Goal: Task Accomplishment & Management: Manage account settings

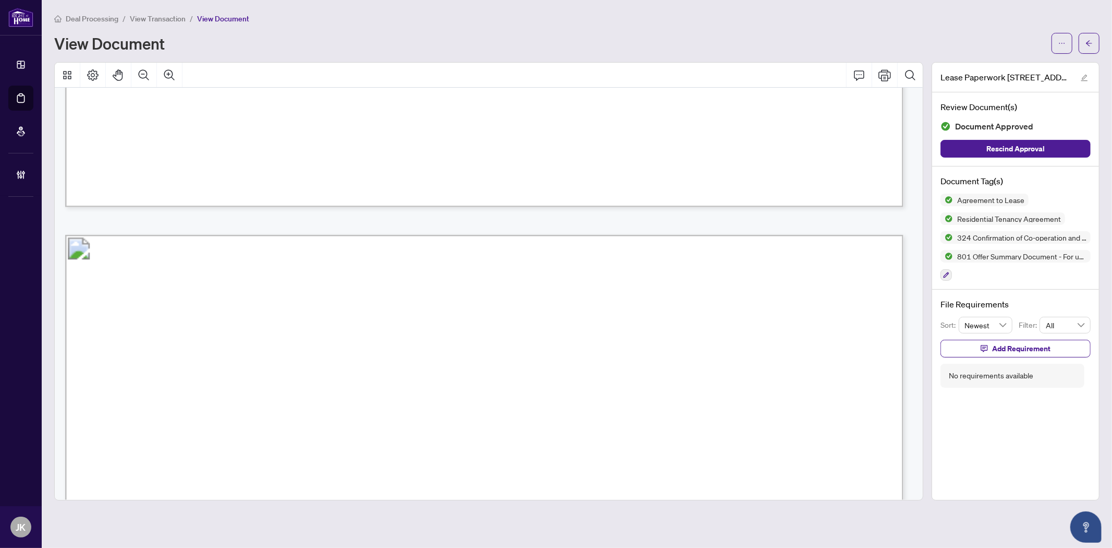
scroll to position [17039, 0]
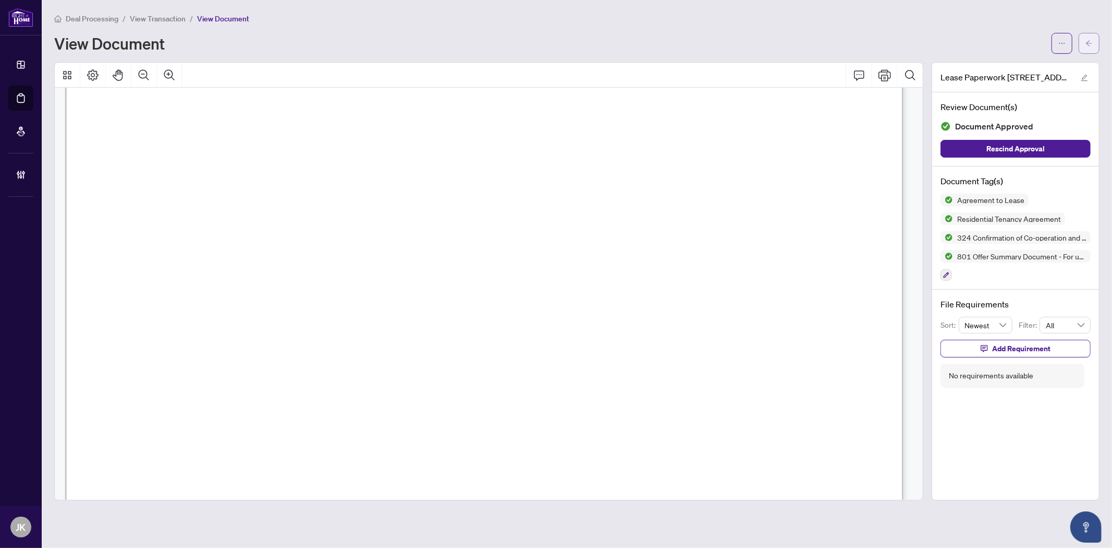
click at [1083, 45] on button "button" at bounding box center [1089, 43] width 21 height 21
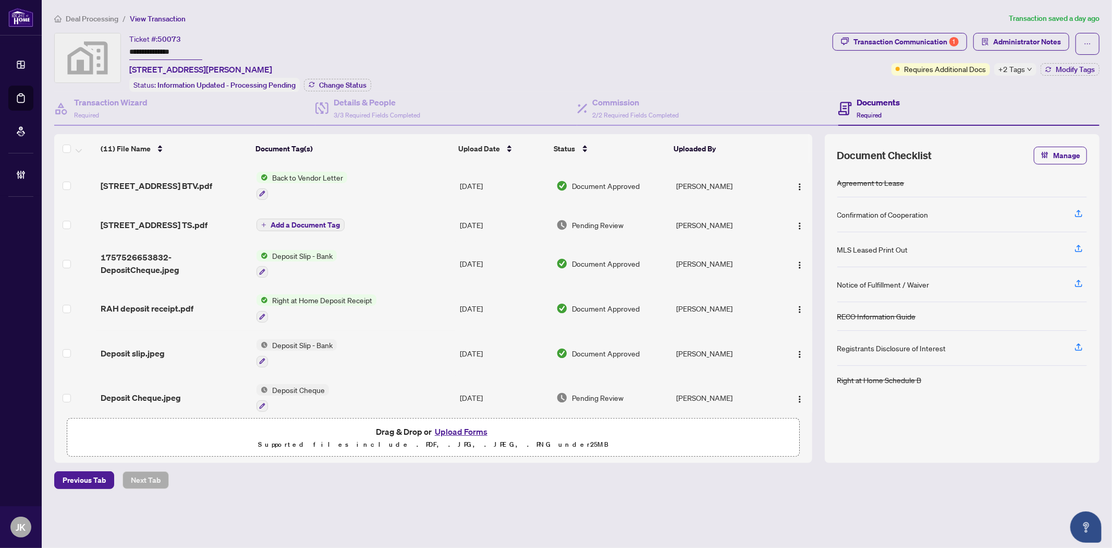
click at [220, 220] on div "[STREET_ADDRESS] TS.pdf" at bounding box center [174, 225] width 147 height 13
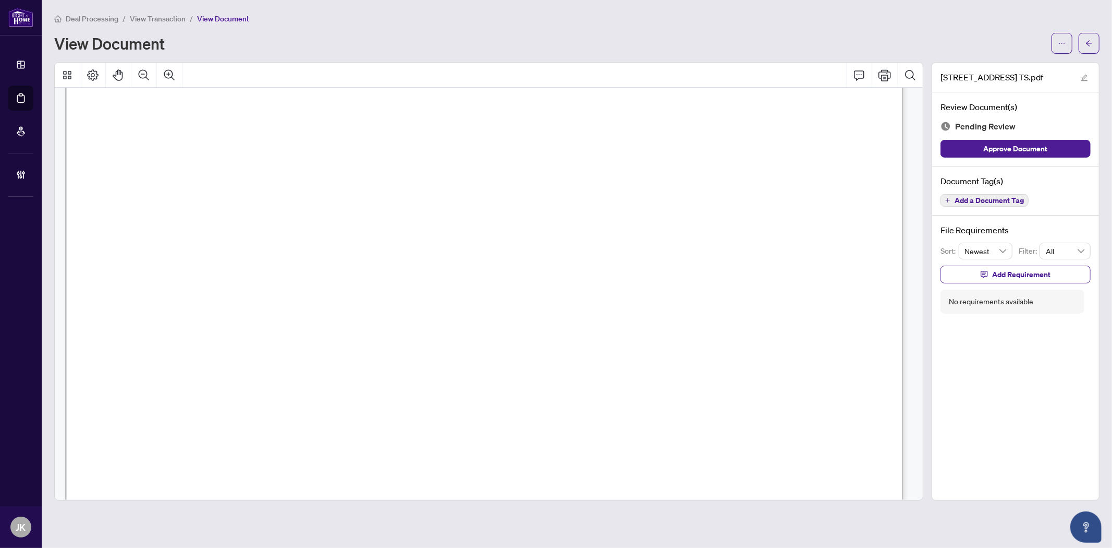
scroll to position [217, 0]
click at [1088, 40] on icon "arrow-left" at bounding box center [1089, 43] width 7 height 7
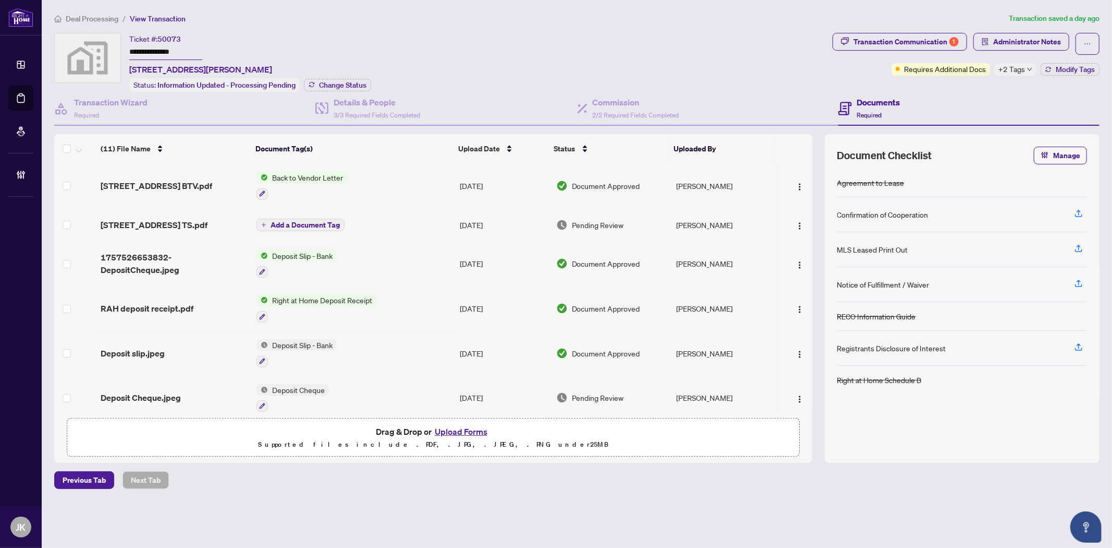
drag, startPoint x: 796, startPoint y: 218, endPoint x: 809, endPoint y: 233, distance: 20.0
click at [797, 222] on img "button" at bounding box center [800, 226] width 8 height 8
click at [807, 338] on span "Archive" at bounding box center [847, 341] width 100 height 11
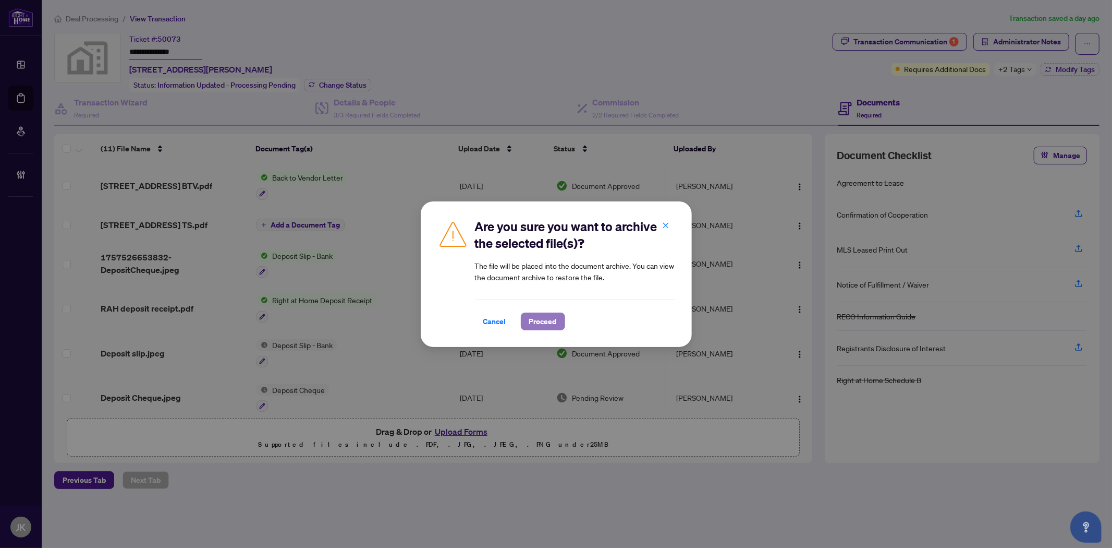
click at [537, 326] on span "Proceed" at bounding box center [543, 321] width 28 height 17
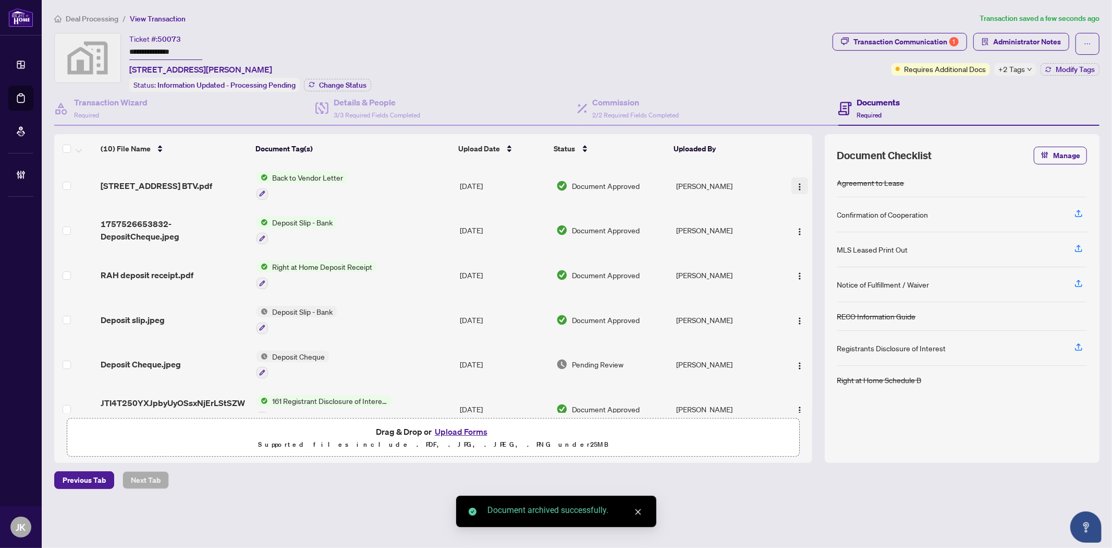
click at [796, 183] on img "button" at bounding box center [800, 187] width 8 height 8
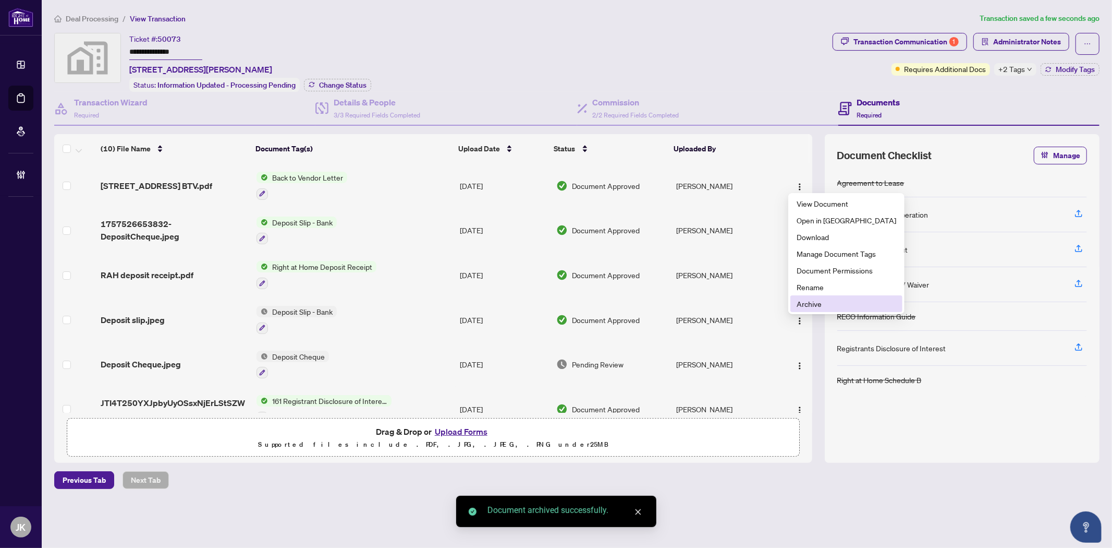
click at [820, 305] on span "Archive" at bounding box center [847, 303] width 100 height 11
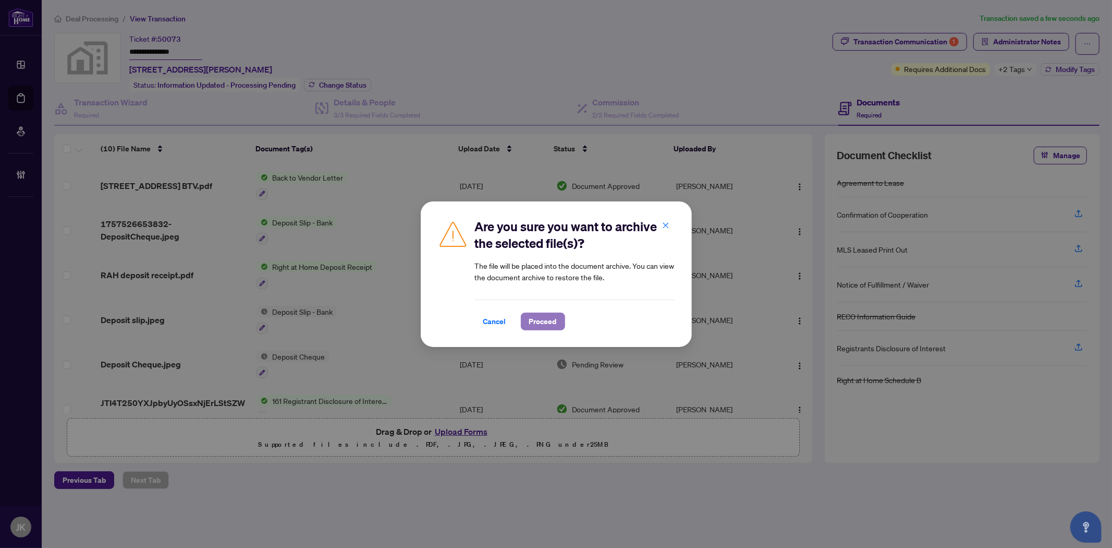
drag, startPoint x: 546, startPoint y: 320, endPoint x: 522, endPoint y: 324, distance: 24.4
click at [544, 321] on span "Proceed" at bounding box center [543, 321] width 28 height 17
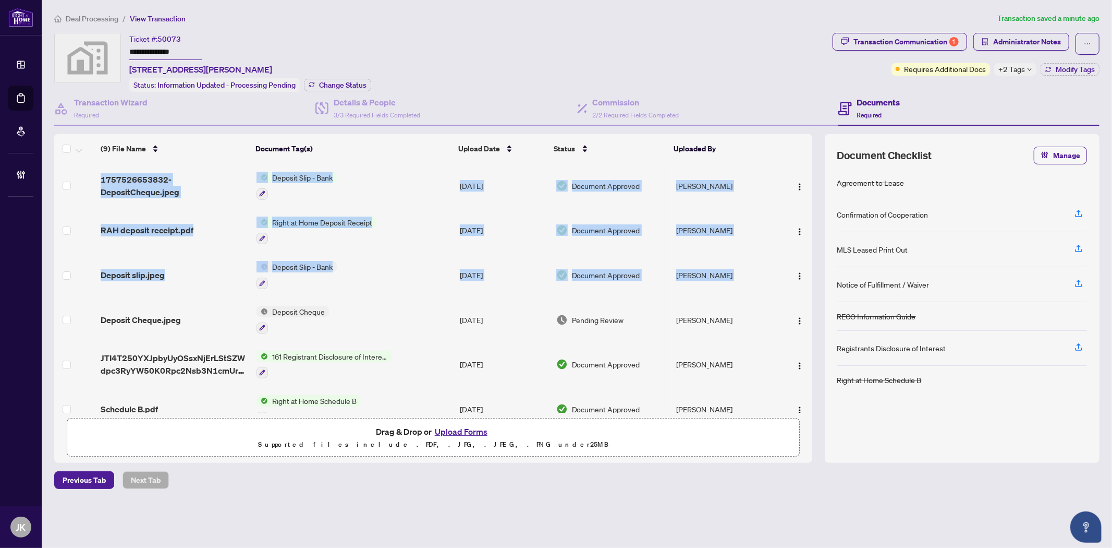
click at [811, 303] on div "1757526653832-DepositCheque.jpeg Deposit Slip - Bank [DATE] Document Approved […" at bounding box center [433, 287] width 758 height 249
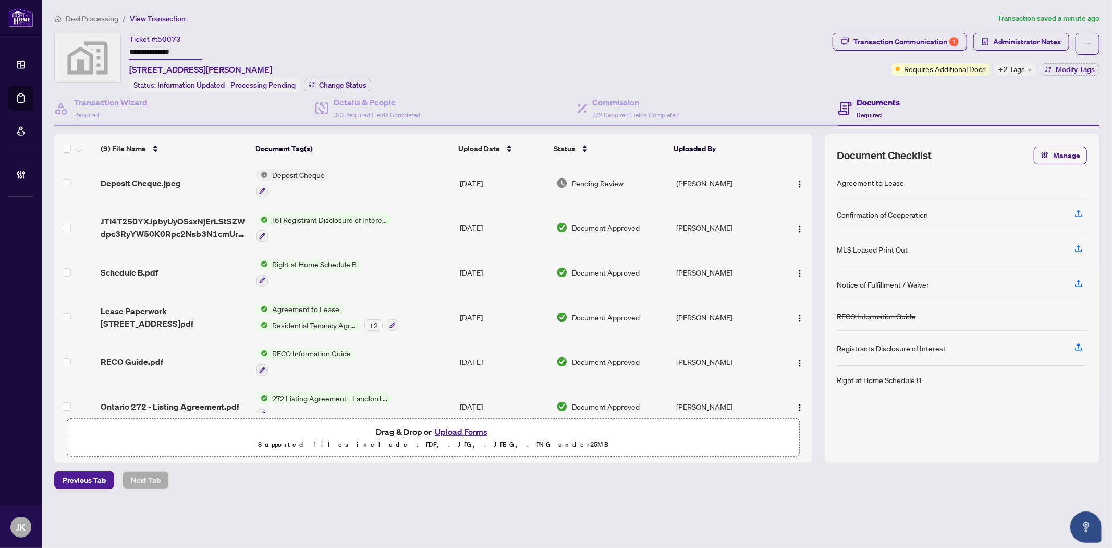
scroll to position [149, 0]
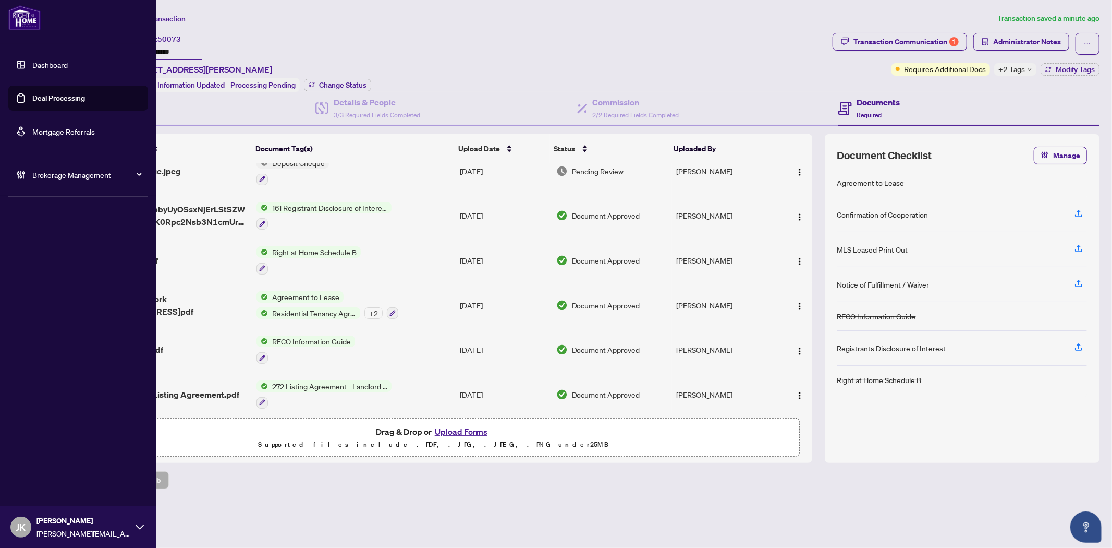
click at [65, 96] on link "Deal Processing" at bounding box center [58, 97] width 53 height 9
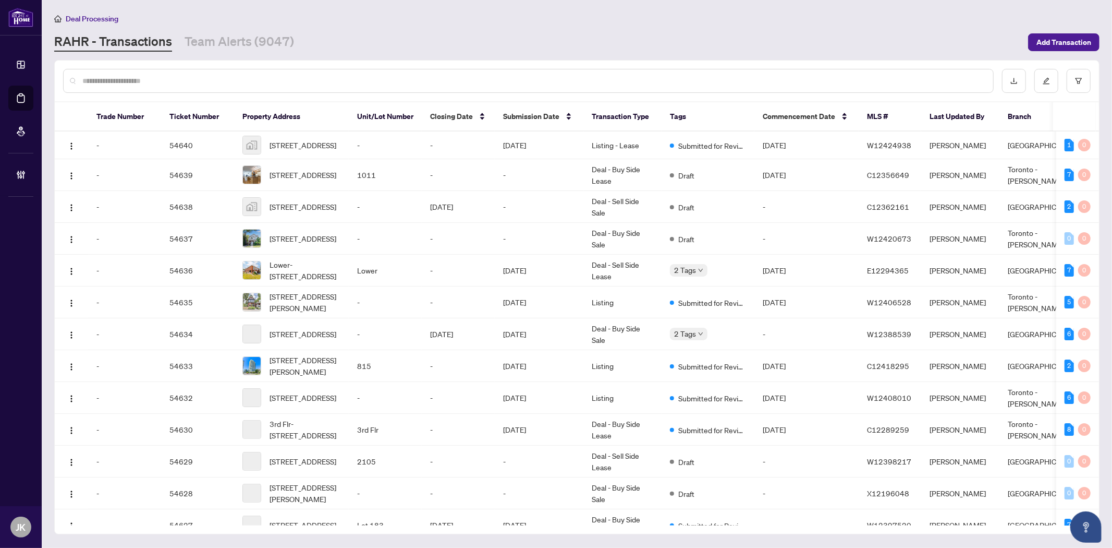
drag, startPoint x: 189, startPoint y: 74, endPoint x: 187, endPoint y: 66, distance: 7.8
click at [188, 69] on div at bounding box center [528, 81] width 931 height 24
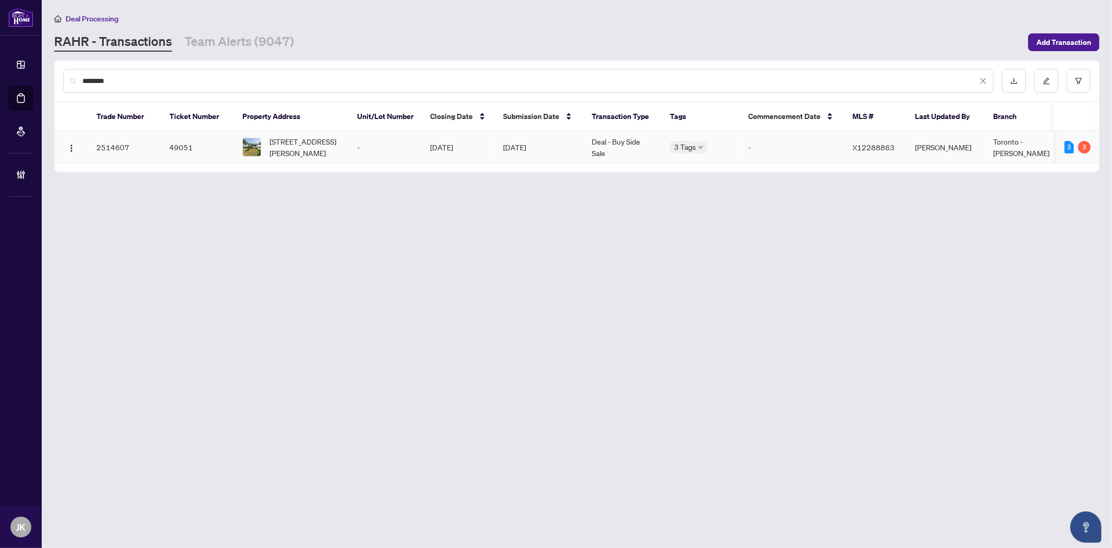
type input "********"
click at [607, 147] on td "Deal - Buy Side Sale" at bounding box center [623, 147] width 78 height 32
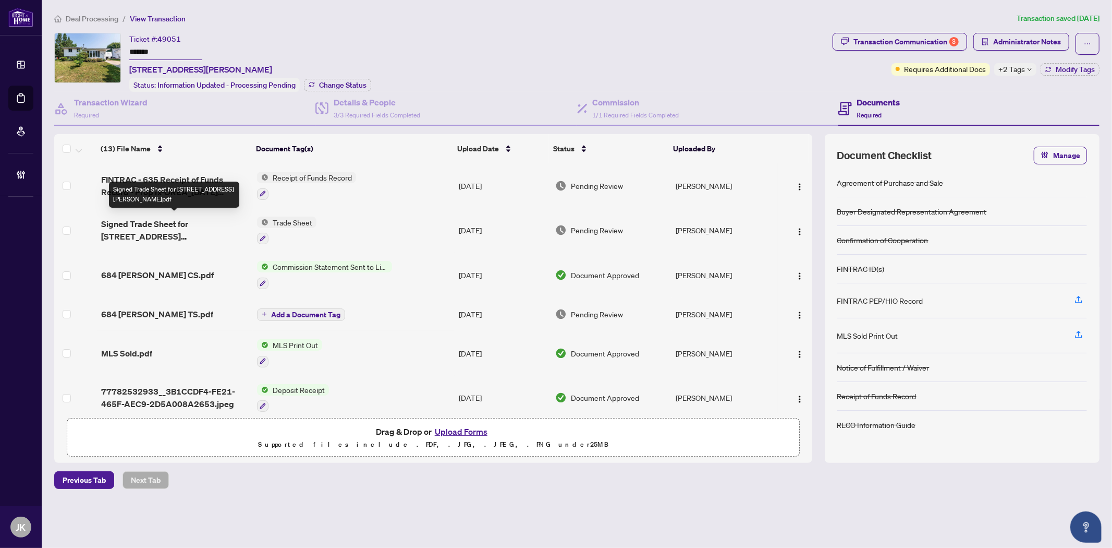
click at [188, 220] on span "Signed Trade Sheet for [STREET_ADDRESS][PERSON_NAME]pdf" at bounding box center [175, 229] width 148 height 25
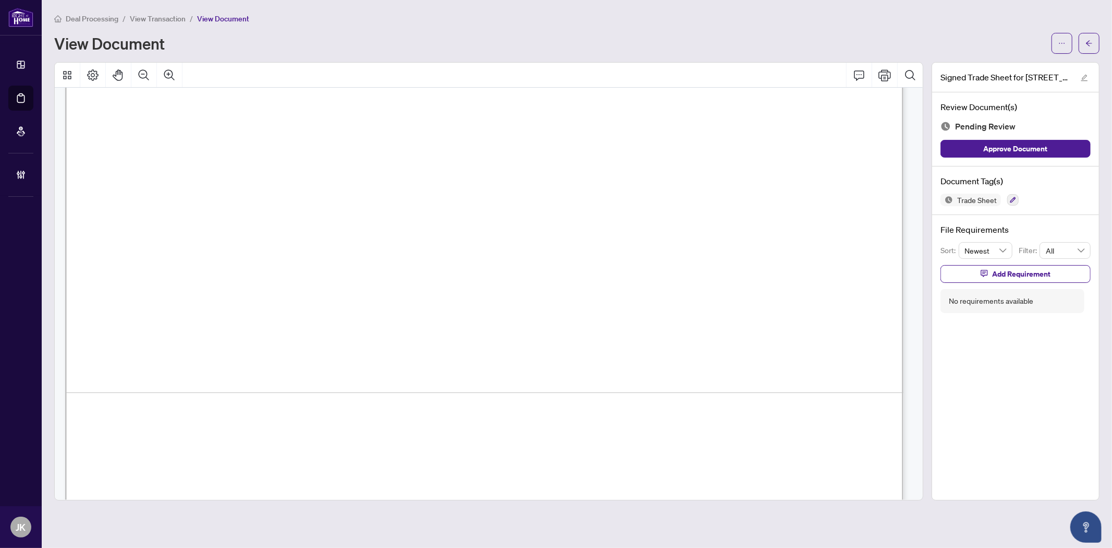
scroll to position [694, 0]
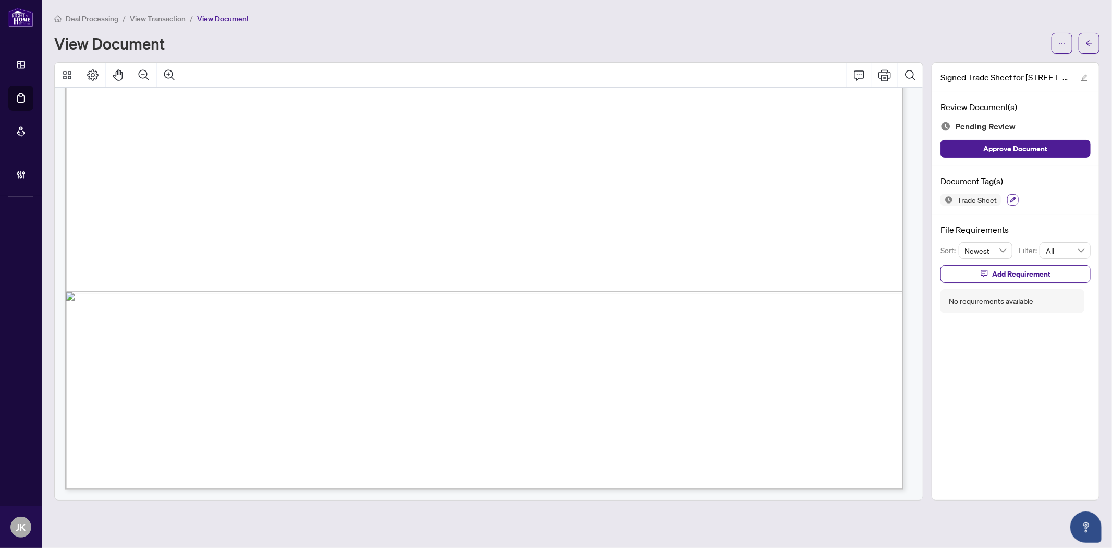
click at [1011, 193] on div "Document Tag(s) Trade Sheet" at bounding box center [1015, 190] width 167 height 49
click at [1012, 202] on button "button" at bounding box center [1013, 199] width 11 height 11
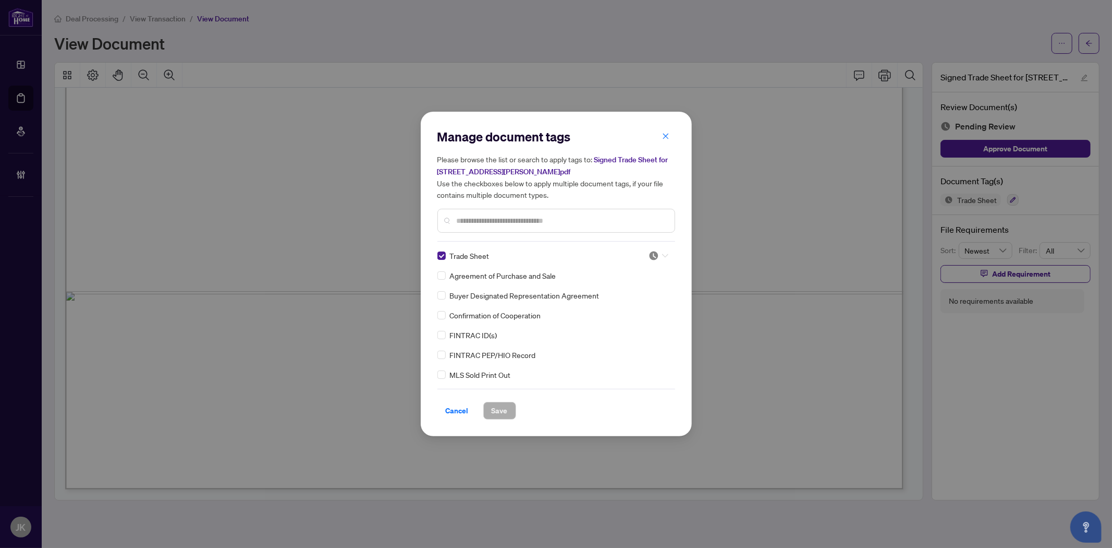
click at [653, 257] on img at bounding box center [654, 255] width 10 height 10
click at [639, 316] on div "2 3 Pending Review Needs Work Approved" at bounding box center [624, 289] width 83 height 54
drag, startPoint x: 634, startPoint y: 309, endPoint x: 612, endPoint y: 324, distance: 26.3
click at [634, 309] on div "Approved" at bounding box center [624, 305] width 67 height 11
click at [492, 414] on span "Save" at bounding box center [500, 410] width 16 height 17
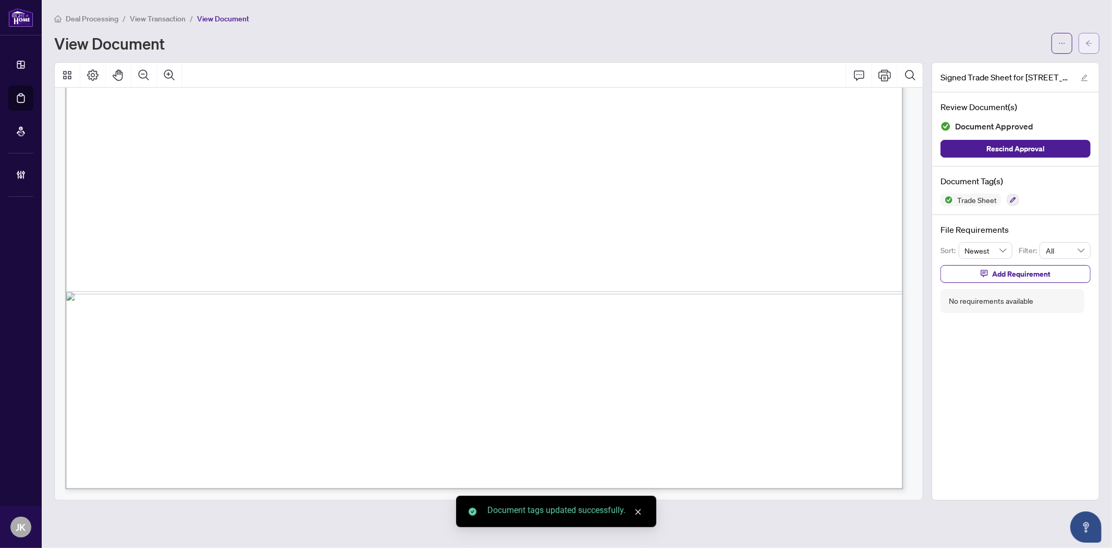
click at [1089, 40] on icon "arrow-left" at bounding box center [1089, 43] width 7 height 7
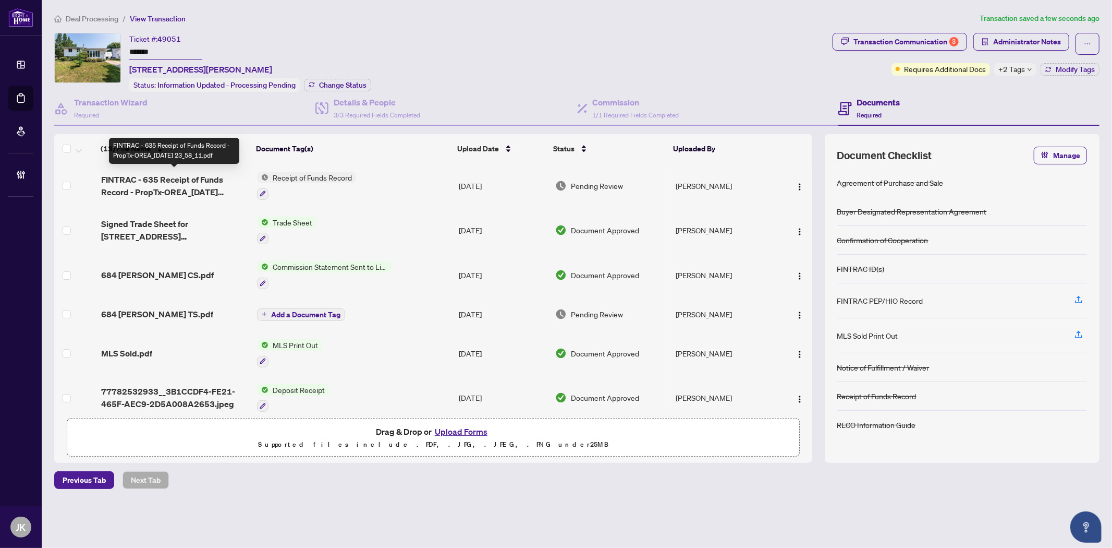
click at [212, 174] on span "FINTRAC - 635 Receipt of Funds Record - PropTx-OREA_[DATE] 23_58_11.pdf" at bounding box center [175, 185] width 148 height 25
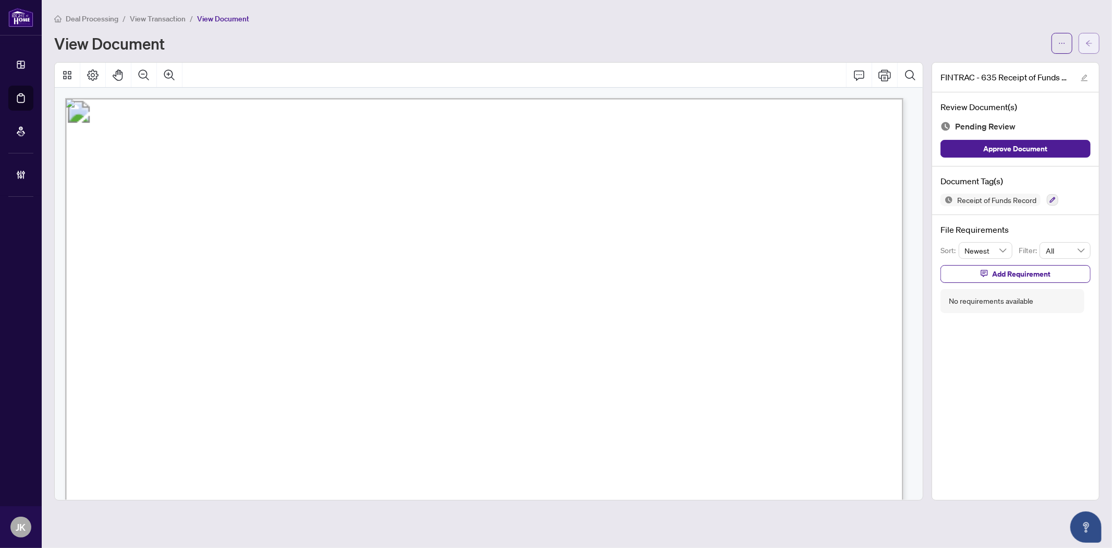
click at [1088, 49] on span "button" at bounding box center [1089, 43] width 7 height 17
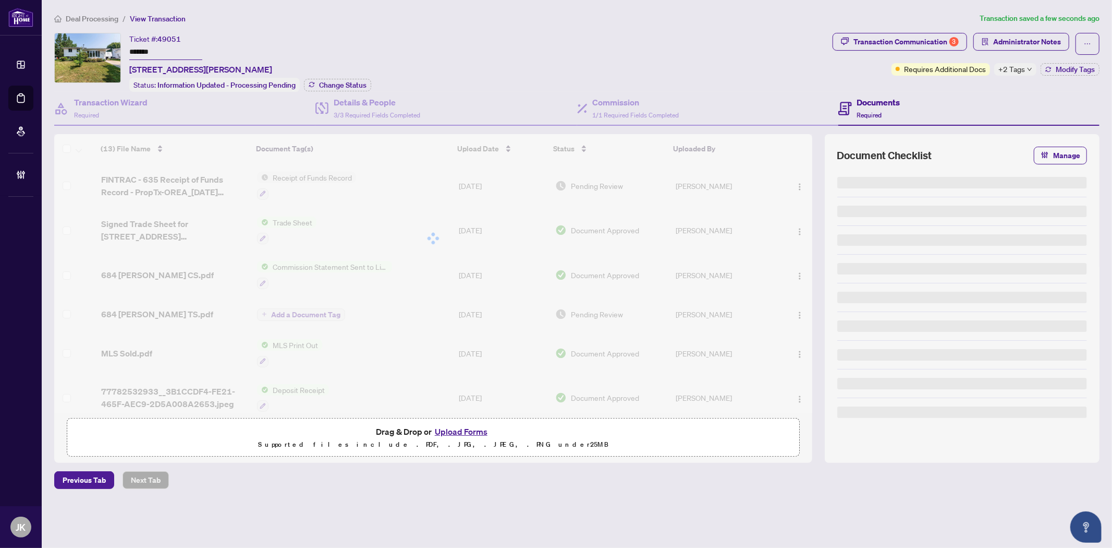
type input "*******"
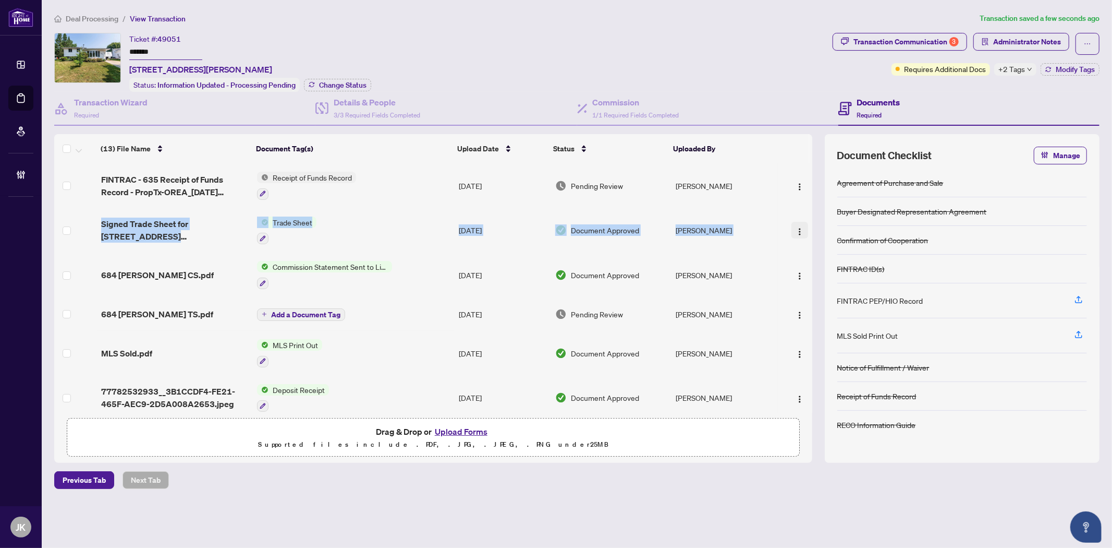
drag, startPoint x: 807, startPoint y: 199, endPoint x: 805, endPoint y: 226, distance: 27.2
click at [805, 231] on tbody "FINTRAC - 635 Receipt of Funds Record - PropTx-OREA_[DATE] 23_58_11.pdf Receipt…" at bounding box center [433, 448] width 758 height 570
click at [918, 49] on div "Transaction Communication 3" at bounding box center [906, 41] width 105 height 17
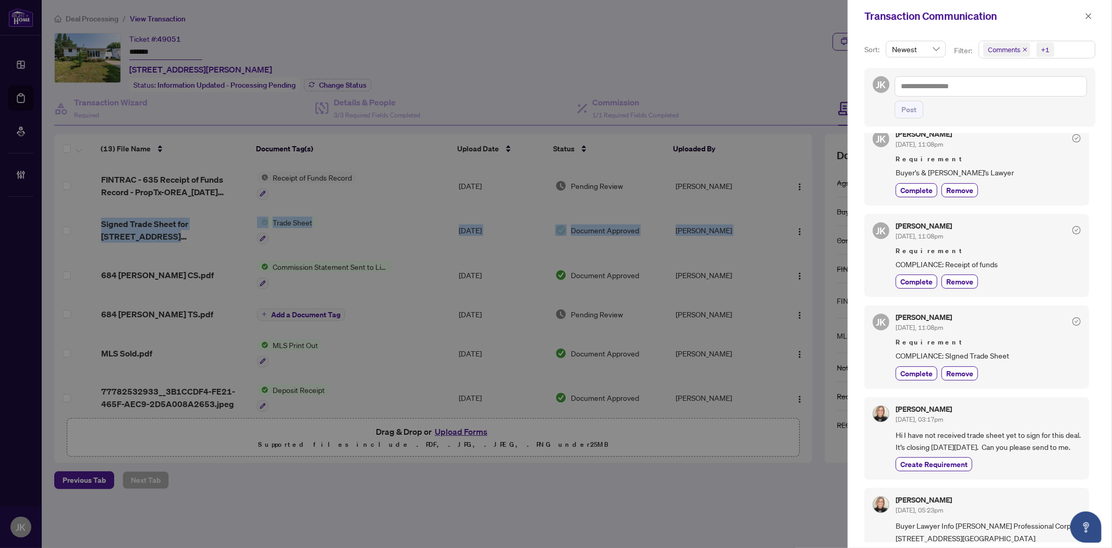
scroll to position [163, 0]
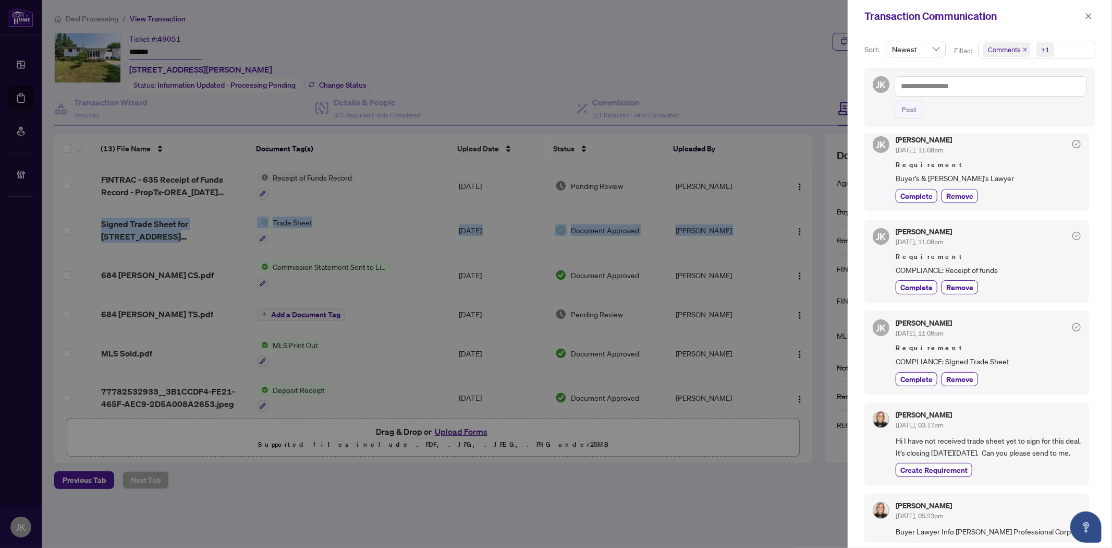
click at [916, 373] on span "Complete" at bounding box center [917, 378] width 32 height 11
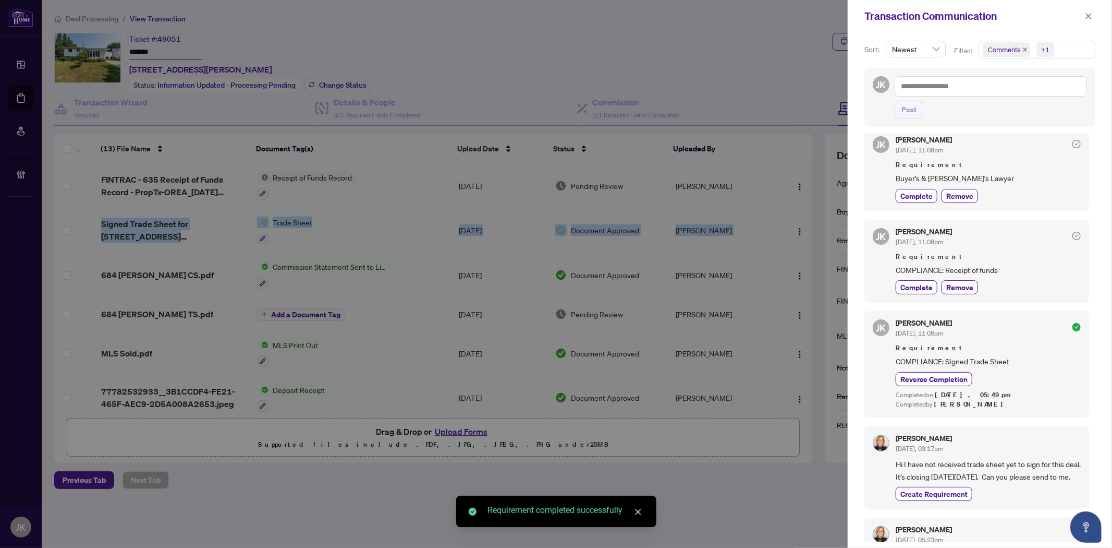
click at [1087, 16] on icon "close" at bounding box center [1088, 16] width 7 height 7
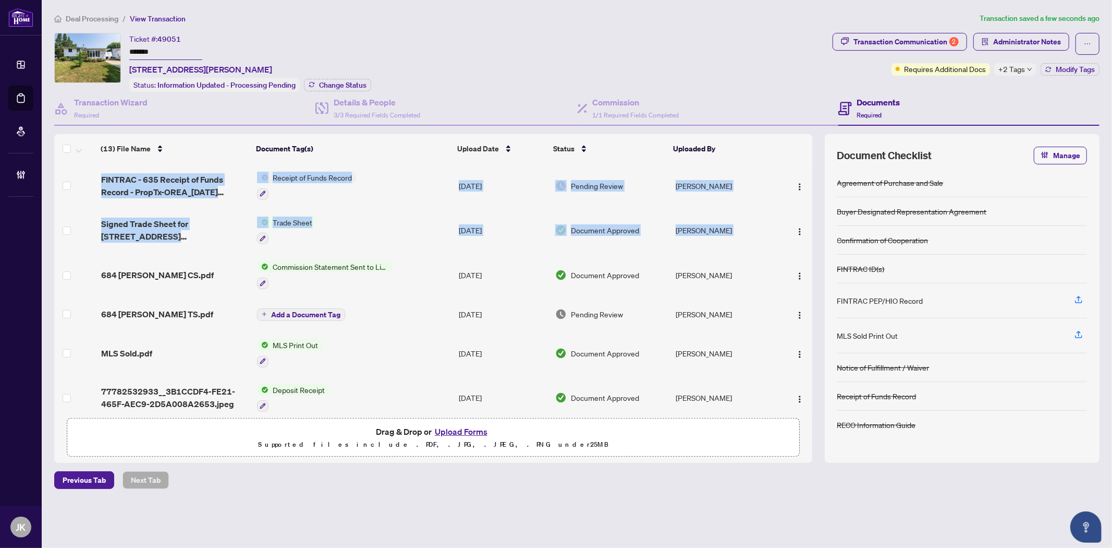
drag, startPoint x: 814, startPoint y: 211, endPoint x: 812, endPoint y: 231, distance: 19.9
click at [803, 238] on div "(13) File Name Document Tag(s) Upload Date Status Uploaded By FINTRAC - 635 Rec…" at bounding box center [577, 298] width 1046 height 329
click at [273, 384] on span "Deposit Receipt" at bounding box center [299, 389] width 60 height 11
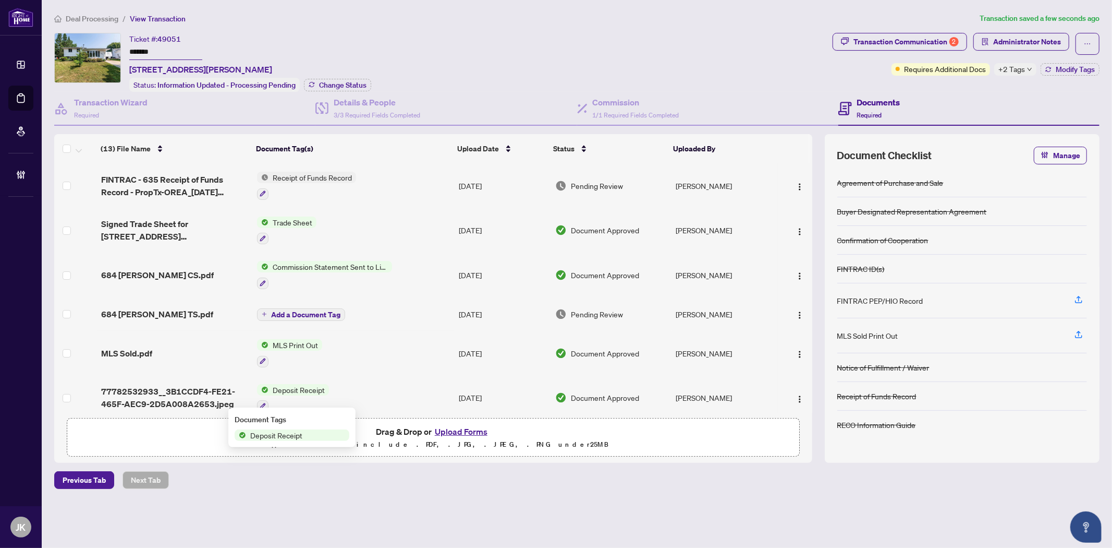
click at [278, 436] on span "Deposit Receipt" at bounding box center [276, 434] width 60 height 11
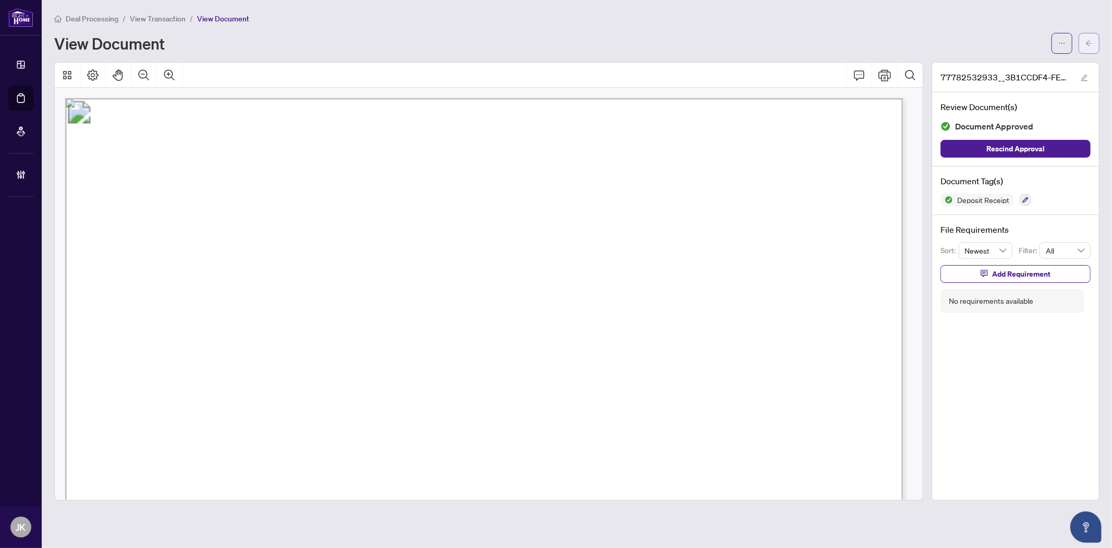
click at [1086, 42] on icon "arrow-left" at bounding box center [1089, 43] width 7 height 7
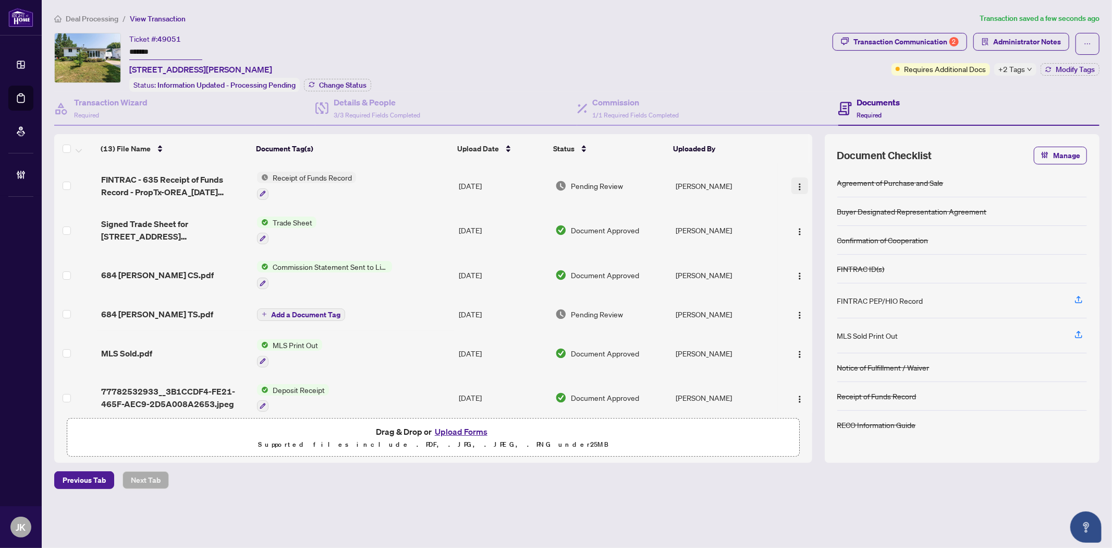
click at [796, 183] on img "button" at bounding box center [800, 187] width 8 height 8
drag, startPoint x: 288, startPoint y: 174, endPoint x: 294, endPoint y: 174, distance: 5.2
click at [291, 174] on span "Receipt of Funds Record" at bounding box center [313, 177] width 88 height 11
click at [274, 224] on span "Receipt of Funds Record" at bounding box center [304, 225] width 88 height 11
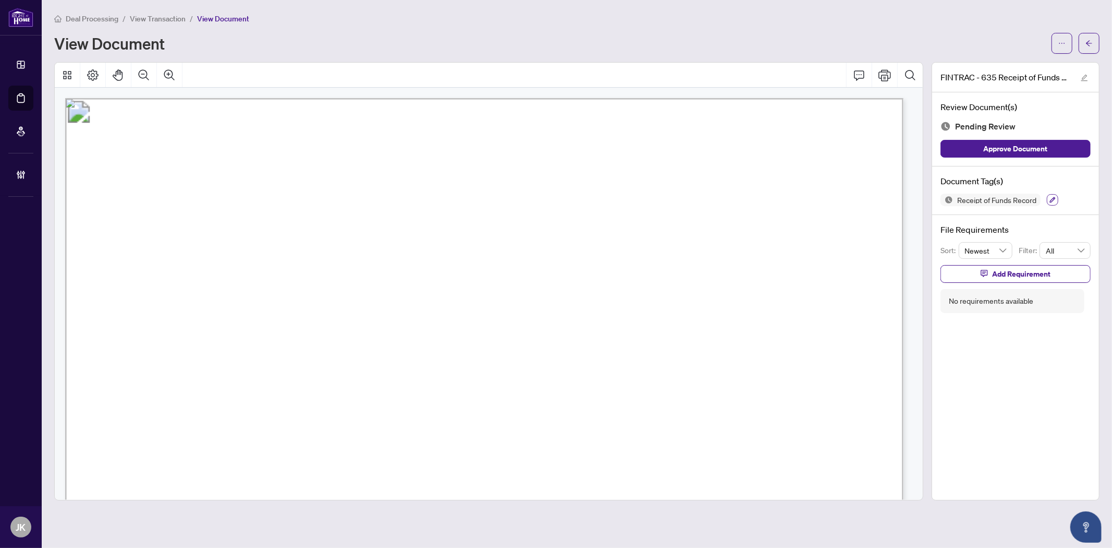
click at [1052, 197] on icon "button" at bounding box center [1053, 200] width 6 height 6
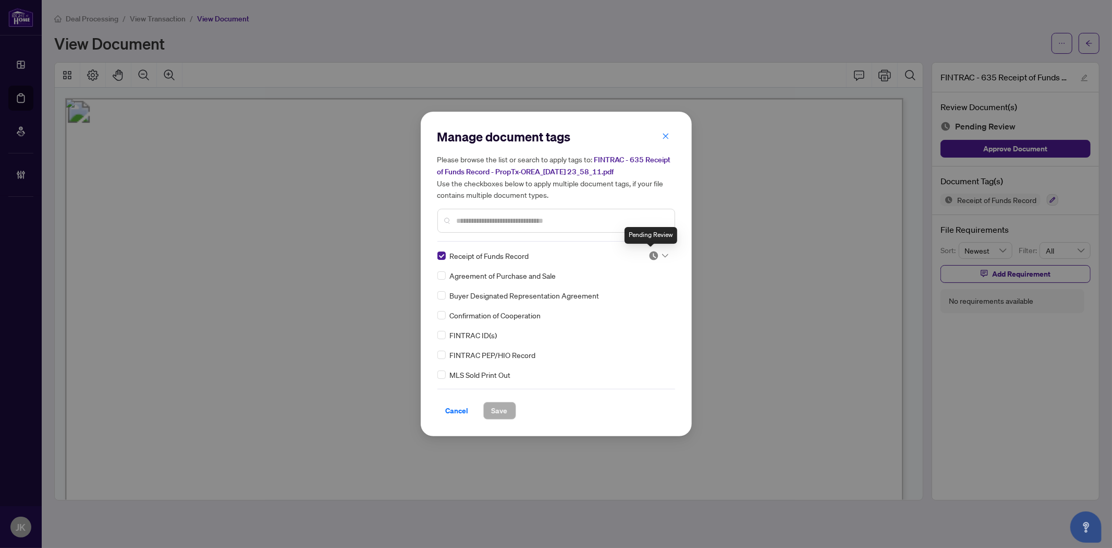
drag, startPoint x: 651, startPoint y: 253, endPoint x: 644, endPoint y: 261, distance: 10.4
click at [649, 253] on img at bounding box center [654, 255] width 10 height 10
drag, startPoint x: 609, startPoint y: 305, endPoint x: 581, endPoint y: 342, distance: 46.3
click at [608, 305] on div "Approved" at bounding box center [624, 305] width 67 height 11
click at [494, 410] on span "Save" at bounding box center [500, 410] width 16 height 17
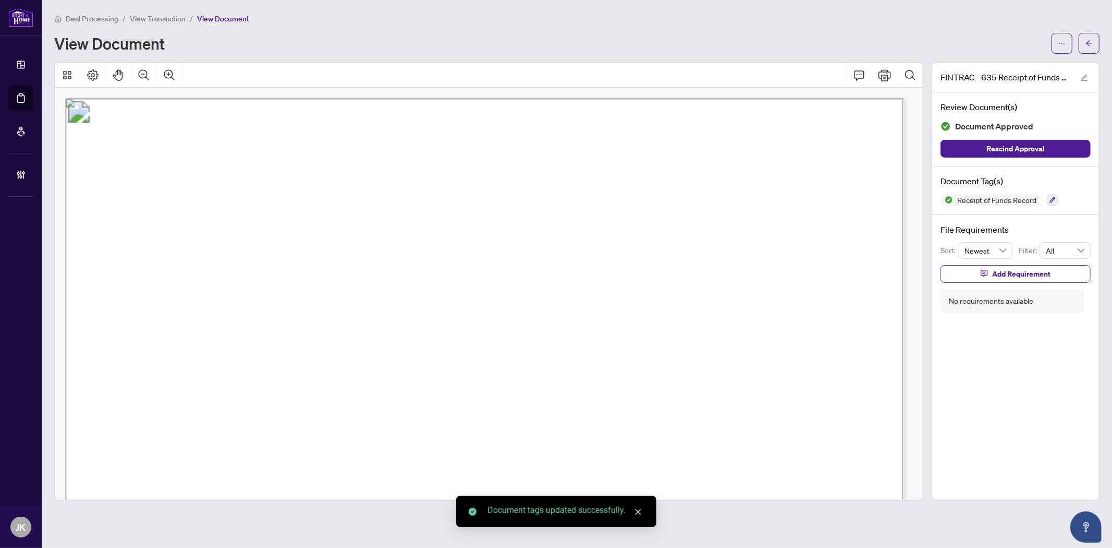
click at [1088, 42] on icon "arrow-left" at bounding box center [1089, 43] width 7 height 7
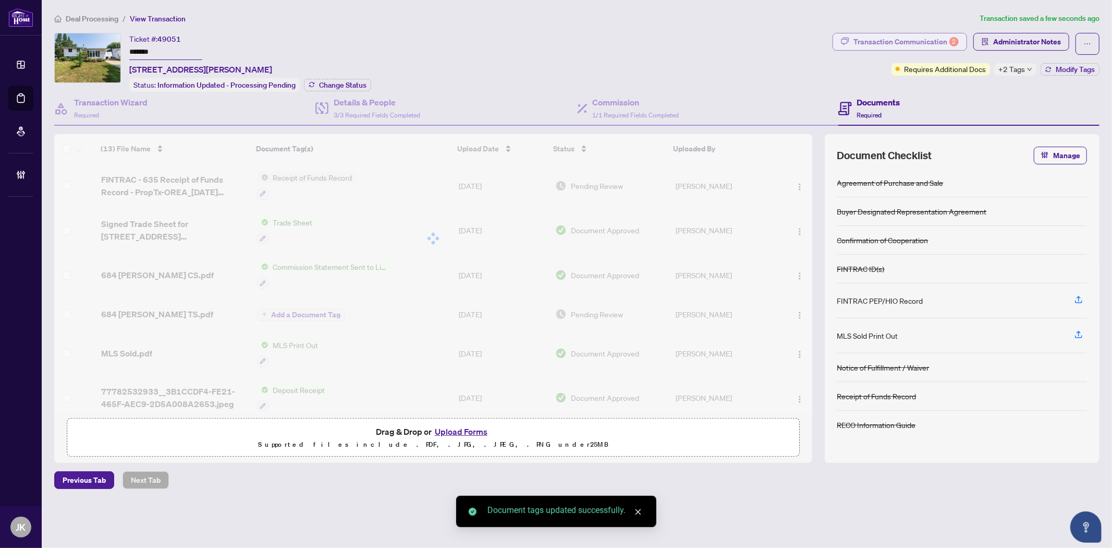
click at [892, 42] on div "Transaction Communication 2" at bounding box center [906, 41] width 105 height 17
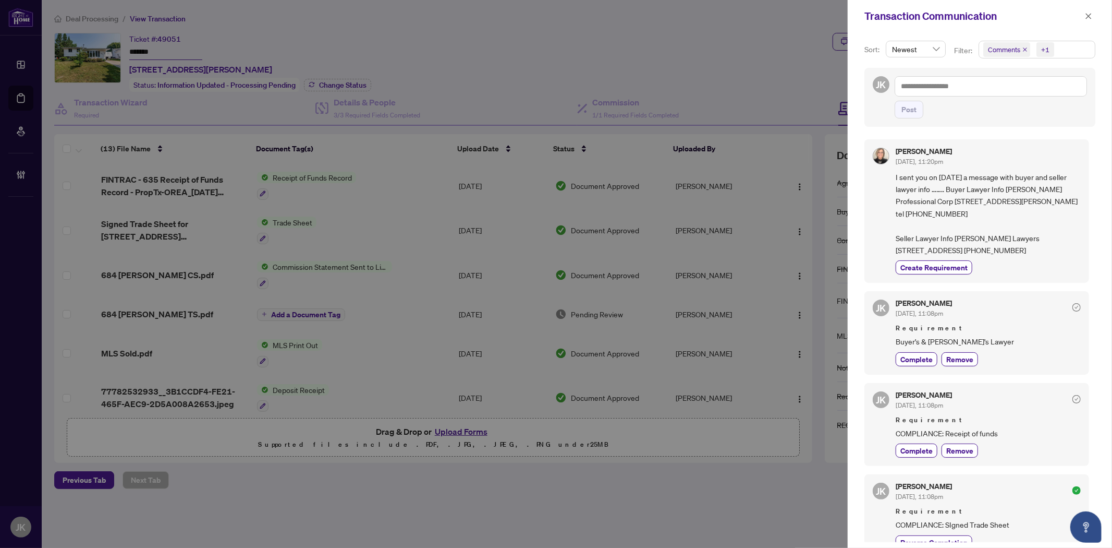
drag, startPoint x: 1000, startPoint y: 49, endPoint x: 994, endPoint y: 65, distance: 16.7
click at [997, 51] on span "Comments" at bounding box center [1004, 49] width 32 height 10
drag, startPoint x: 1007, startPoint y: 95, endPoint x: 978, endPoint y: 91, distance: 29.0
click at [1004, 94] on span "Comments" at bounding box center [1018, 93] width 36 height 9
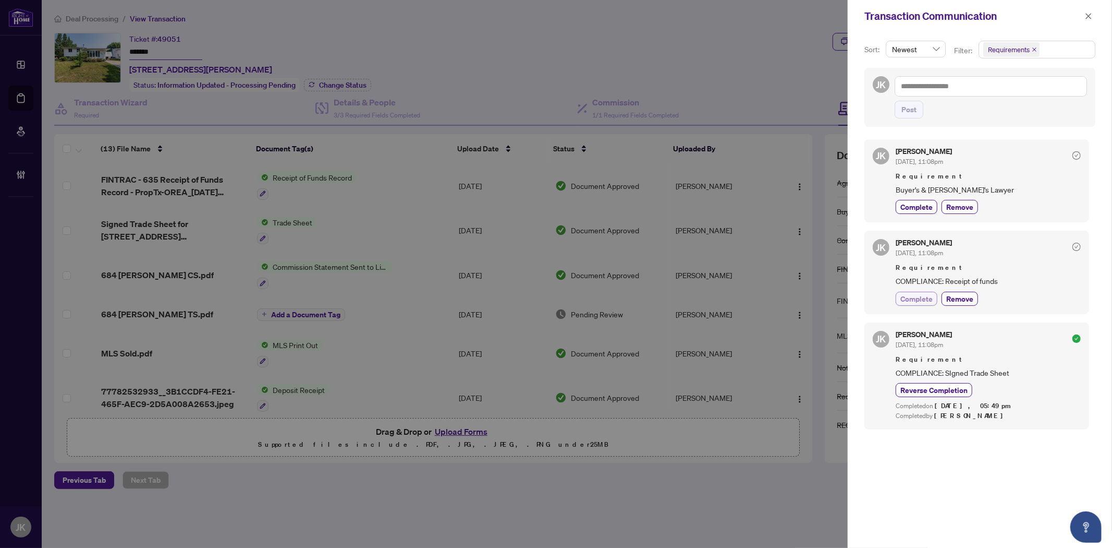
click at [920, 302] on span "Complete" at bounding box center [917, 298] width 32 height 11
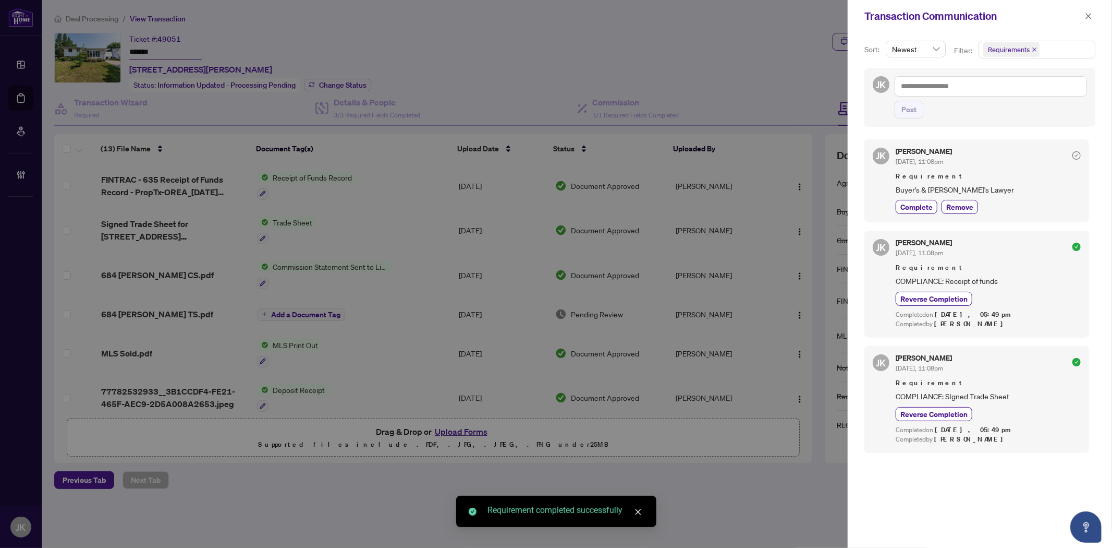
drag, startPoint x: 1087, startPoint y: 16, endPoint x: 1107, endPoint y: 65, distance: 52.9
click at [1087, 17] on icon "close" at bounding box center [1088, 16] width 7 height 7
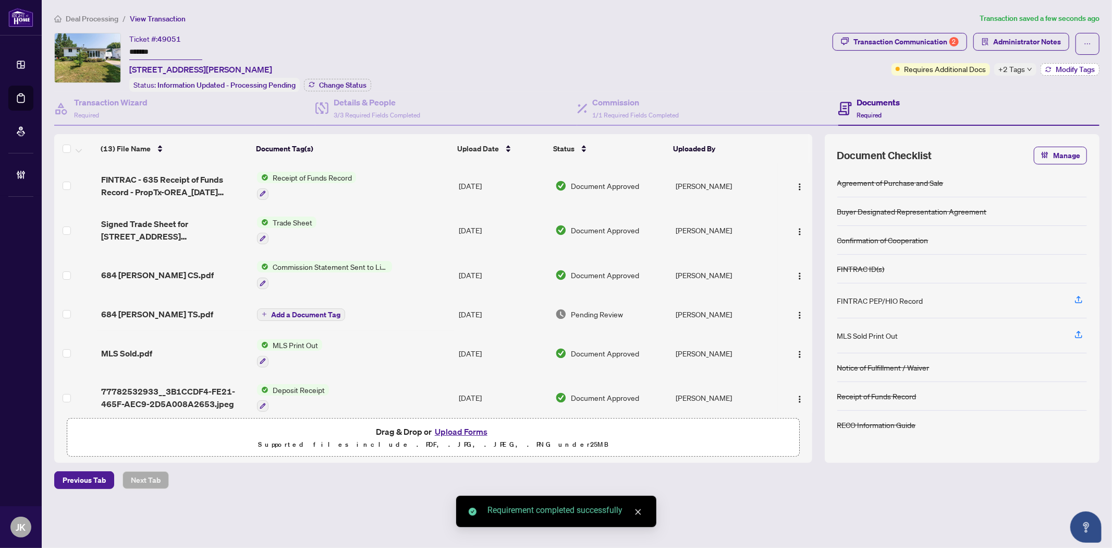
click at [1075, 66] on span "Modify Tags" at bounding box center [1075, 69] width 39 height 7
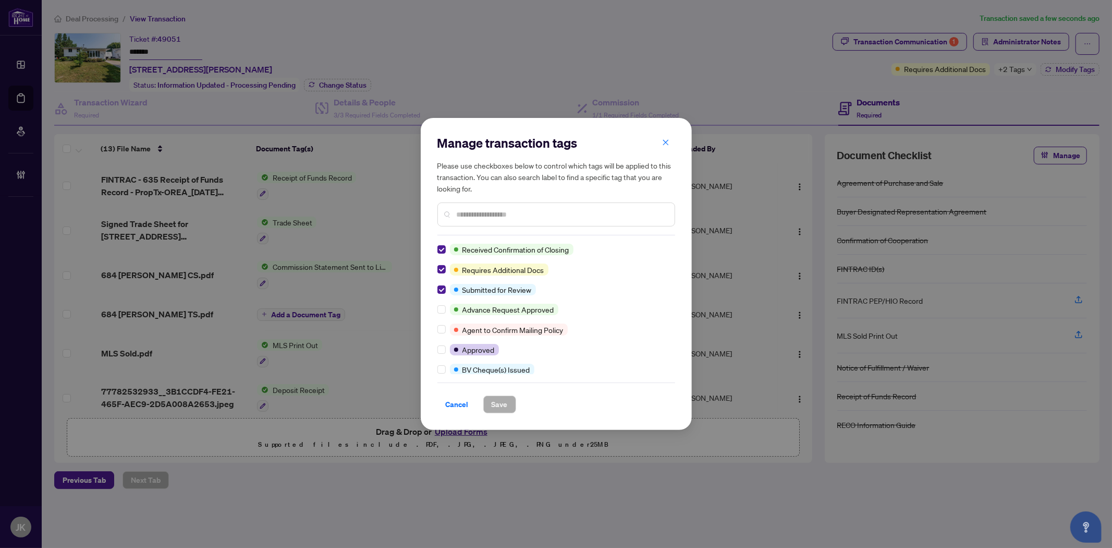
click at [436, 246] on div "Manage transaction tags Please use checkboxes below to control which tags will …" at bounding box center [556, 274] width 271 height 312
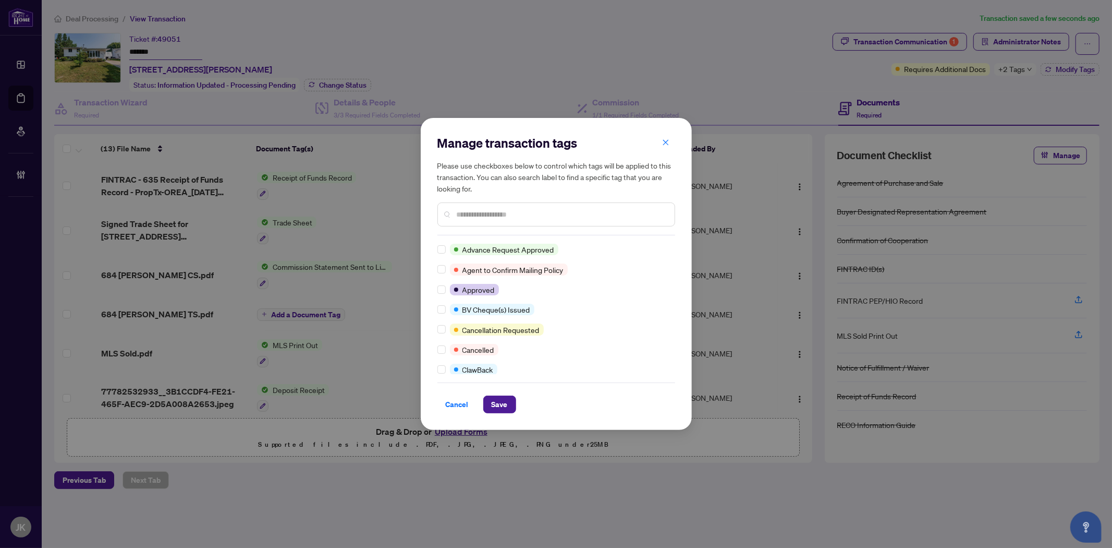
click at [482, 213] on input "text" at bounding box center [562, 214] width 210 height 11
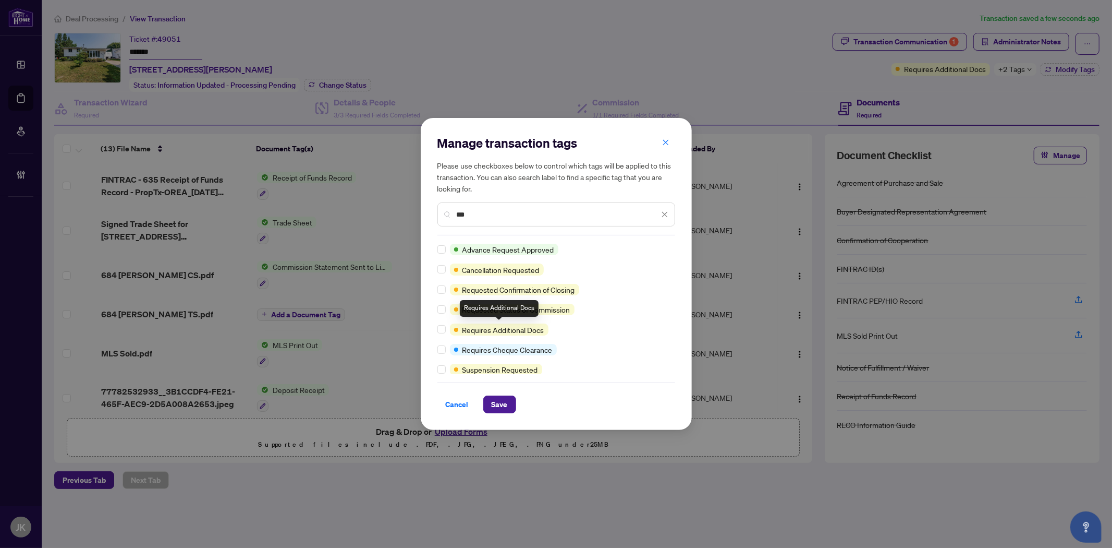
type input "***"
click at [446, 329] on div at bounding box center [444, 328] width 13 height 11
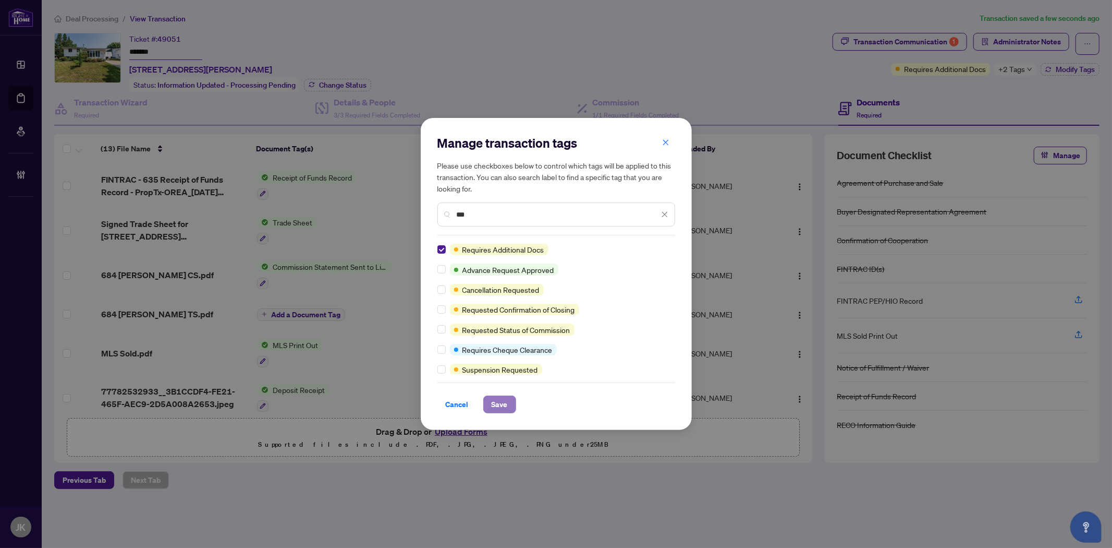
click at [493, 401] on span "Save" at bounding box center [500, 404] width 16 height 17
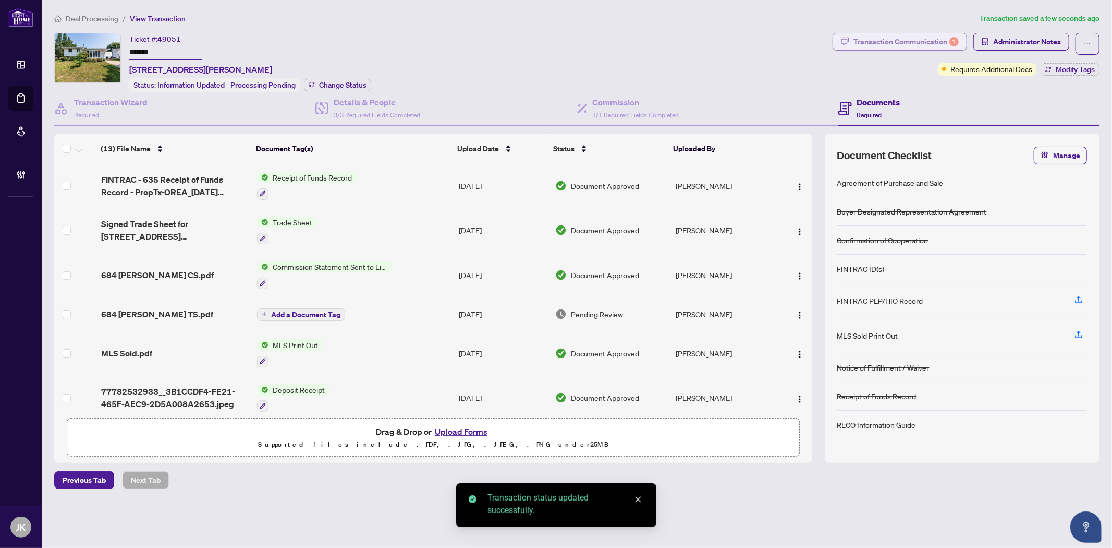
click at [888, 44] on div "Transaction Communication 1" at bounding box center [906, 41] width 105 height 17
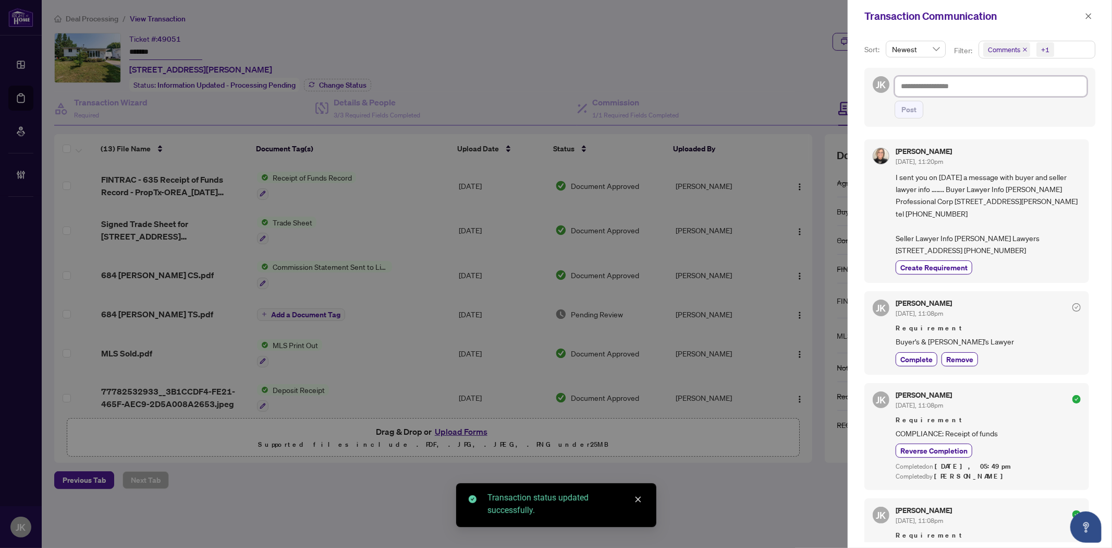
click at [916, 78] on textarea at bounding box center [991, 86] width 192 height 20
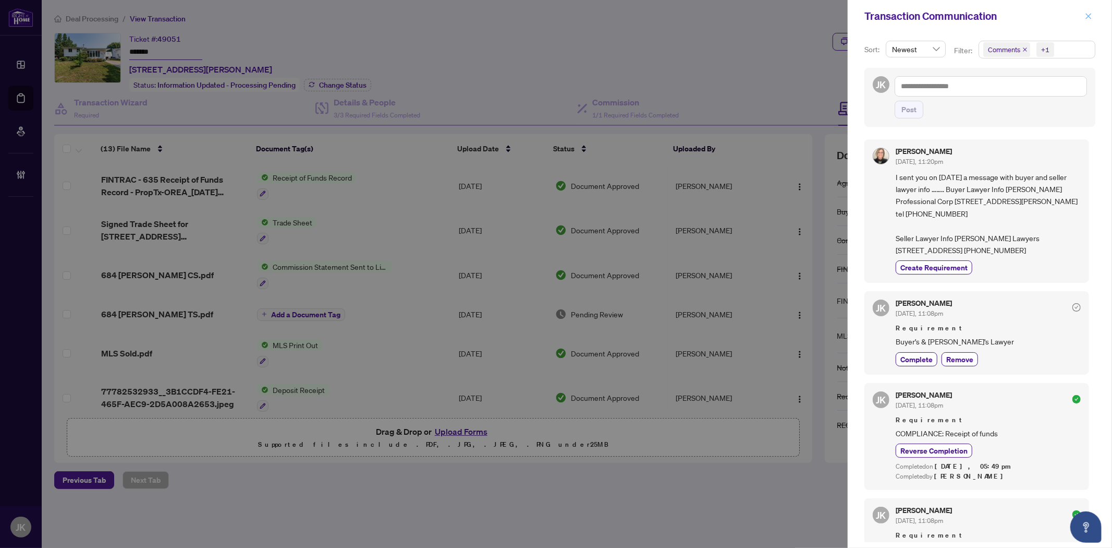
click at [1094, 13] on button "button" at bounding box center [1089, 16] width 14 height 13
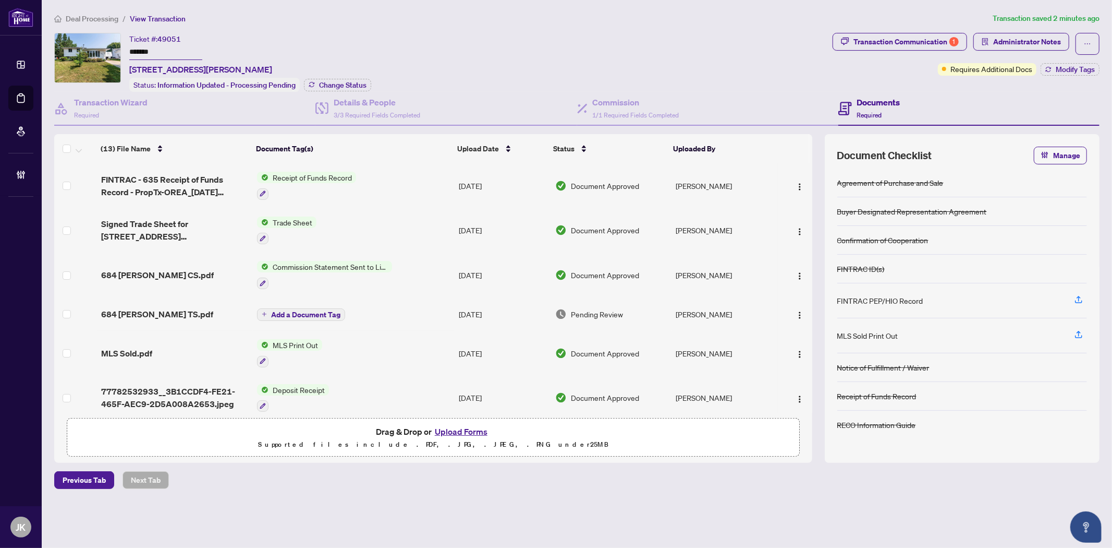
click at [1059, 69] on span "Modify Tags" at bounding box center [1075, 69] width 39 height 7
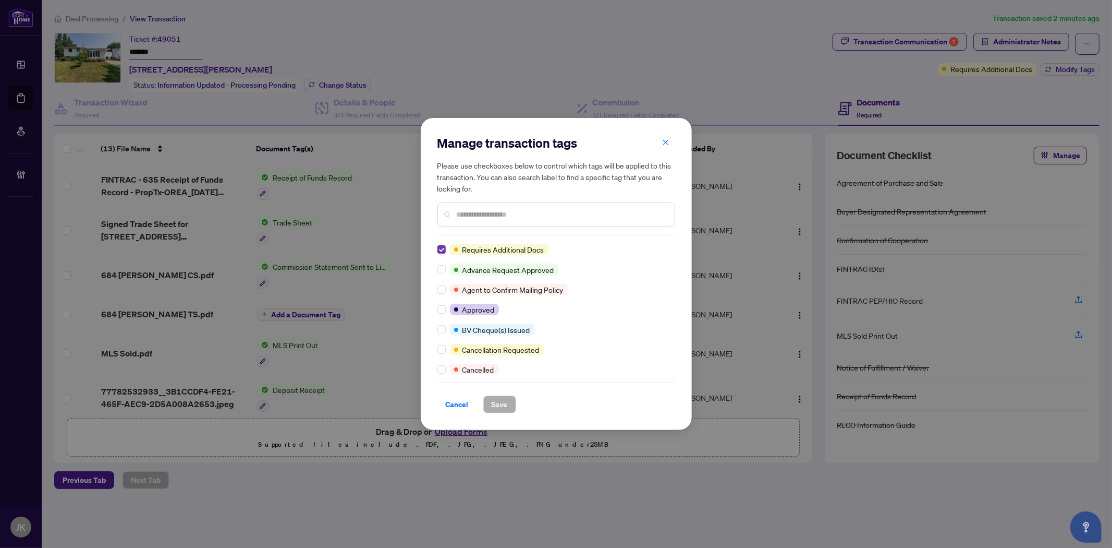
click at [441, 244] on label at bounding box center [442, 249] width 8 height 11
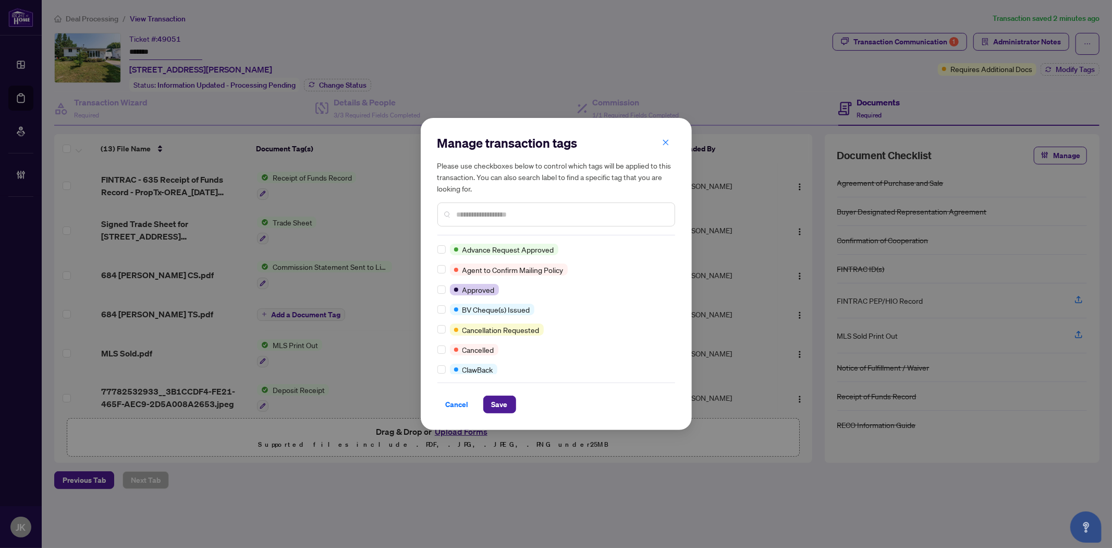
click at [476, 216] on input "text" at bounding box center [562, 214] width 210 height 11
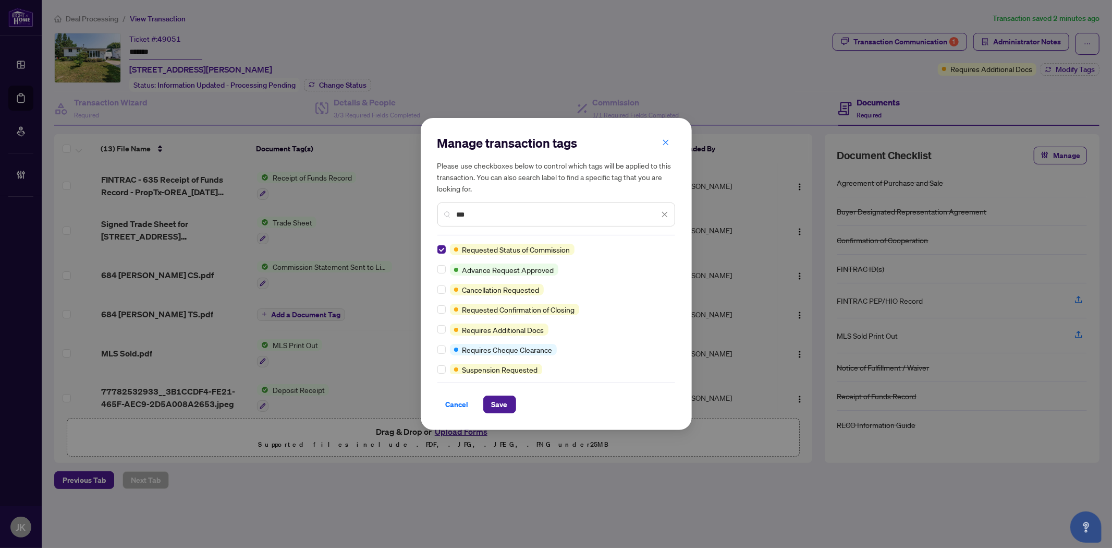
drag, startPoint x: 452, startPoint y: 212, endPoint x: 402, endPoint y: 203, distance: 50.8
click at [403, 207] on div "Manage transaction tags Please use checkboxes below to control which tags will …" at bounding box center [556, 274] width 1112 height 548
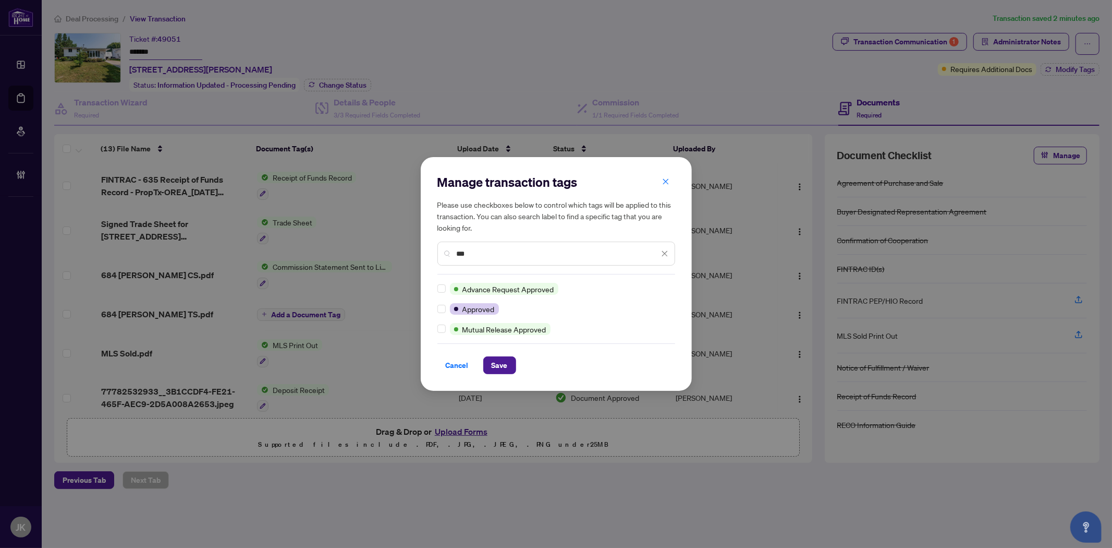
type input "***"
drag, startPoint x: 501, startPoint y: 367, endPoint x: 456, endPoint y: 360, distance: 45.4
click at [478, 366] on div "Cancel Save" at bounding box center [557, 365] width 238 height 18
drag, startPoint x: 494, startPoint y: 362, endPoint x: 539, endPoint y: 384, distance: 50.1
click at [493, 366] on span "Save" at bounding box center [500, 365] width 16 height 17
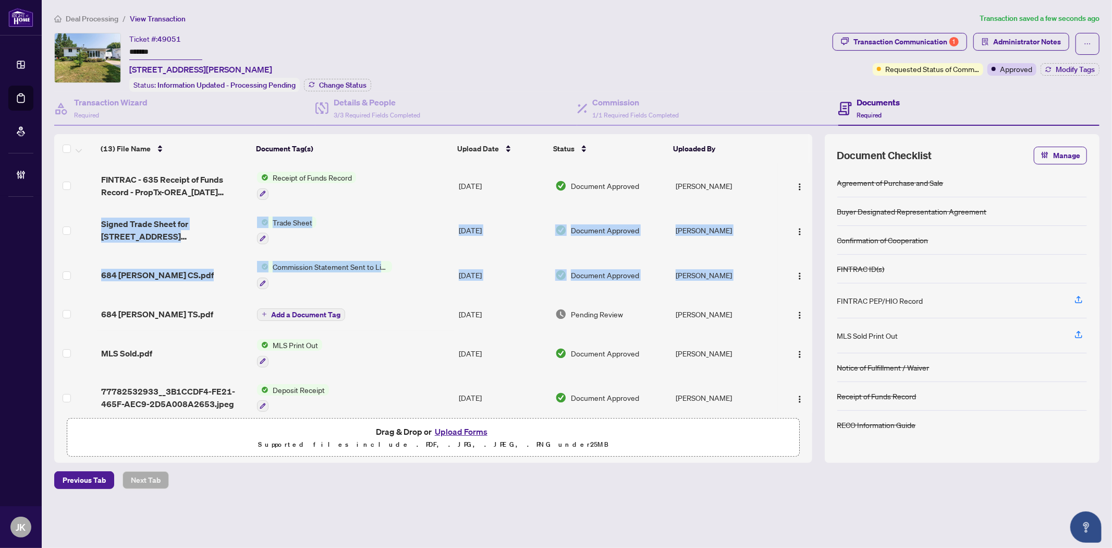
drag, startPoint x: 808, startPoint y: 202, endPoint x: 807, endPoint y: 254, distance: 51.6
click at [807, 273] on tbody "FINTRAC - 635 Receipt of Funds Record - PropTx-OREA_[DATE] 23_58_11.pdf Receipt…" at bounding box center [433, 448] width 758 height 570
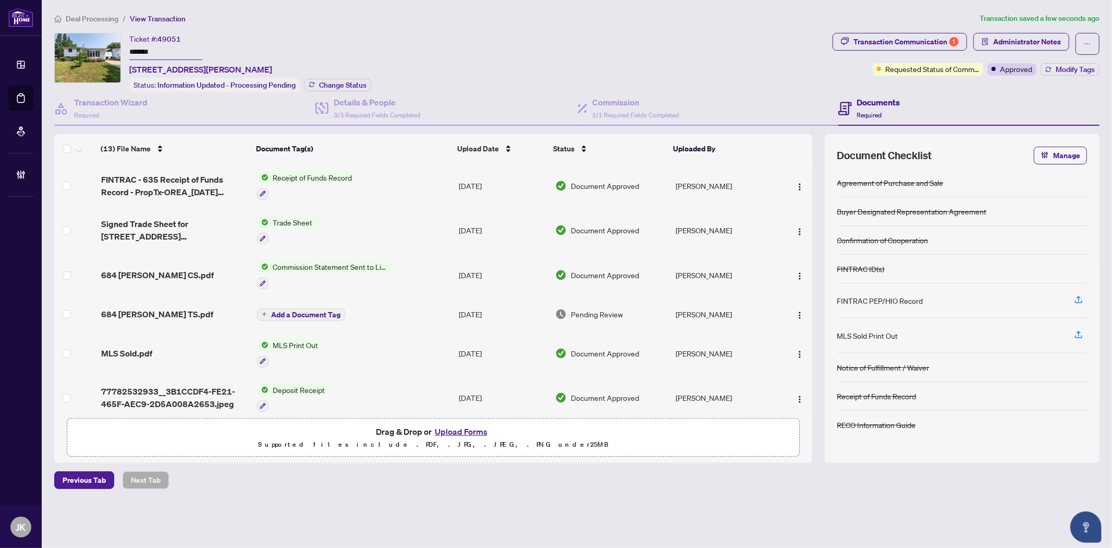
drag, startPoint x: 812, startPoint y: 276, endPoint x: 810, endPoint y: 269, distance: 7.6
click at [810, 274] on div "FINTRAC - 635 Receipt of Funds Record - PropTx-OREA_[DATE] 23_58_11.pdf Receipt…" at bounding box center [433, 287] width 758 height 249
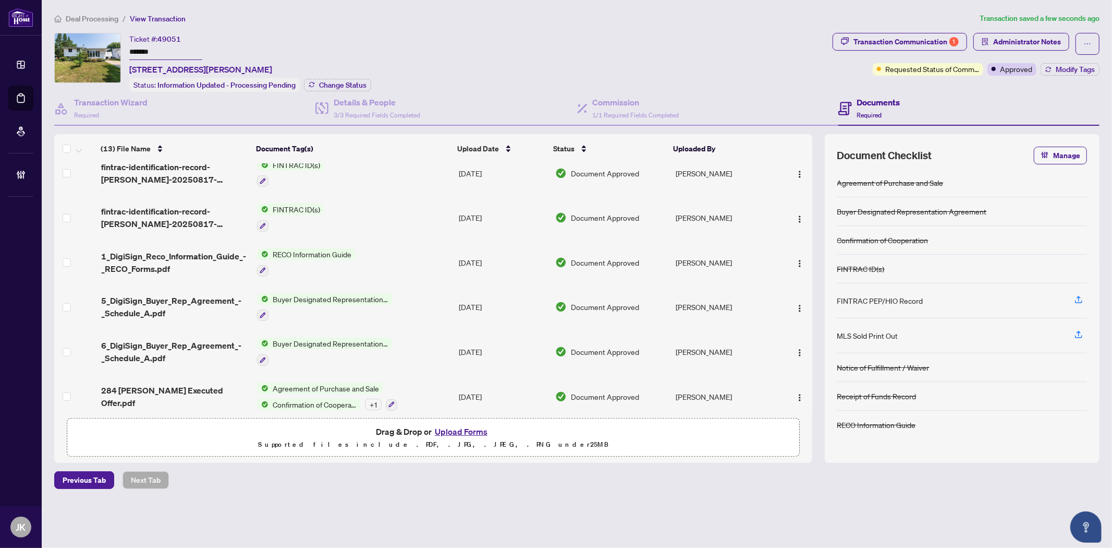
scroll to position [269, 0]
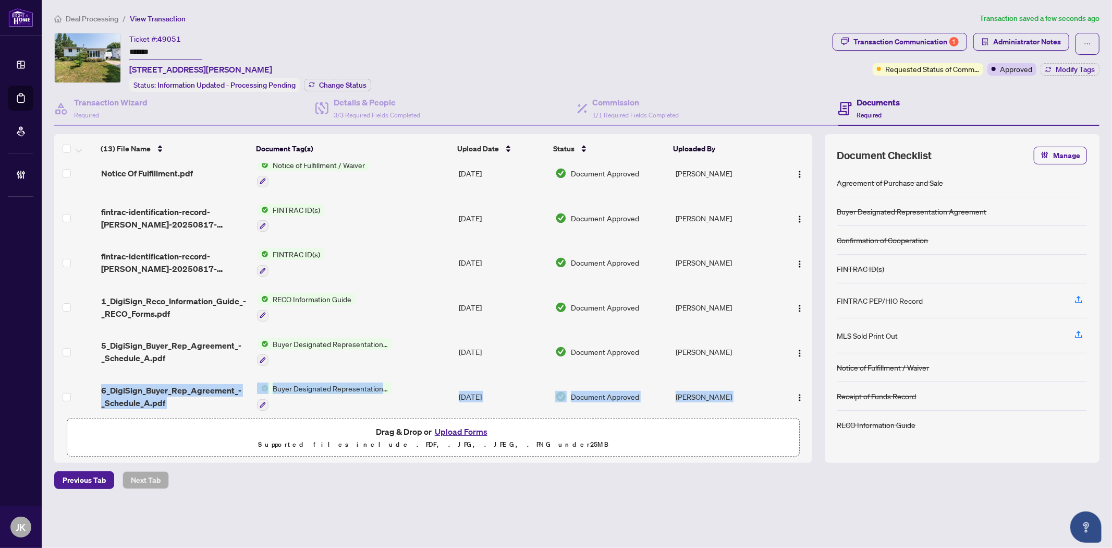
drag, startPoint x: 808, startPoint y: 355, endPoint x: 534, endPoint y: 387, distance: 276.2
click at [808, 382] on tbody "FINTRAC - 635 Receipt of Funds Record - PropTx-OREA_[DATE] 23_58_11.pdf Receipt…" at bounding box center [433, 179] width 758 height 570
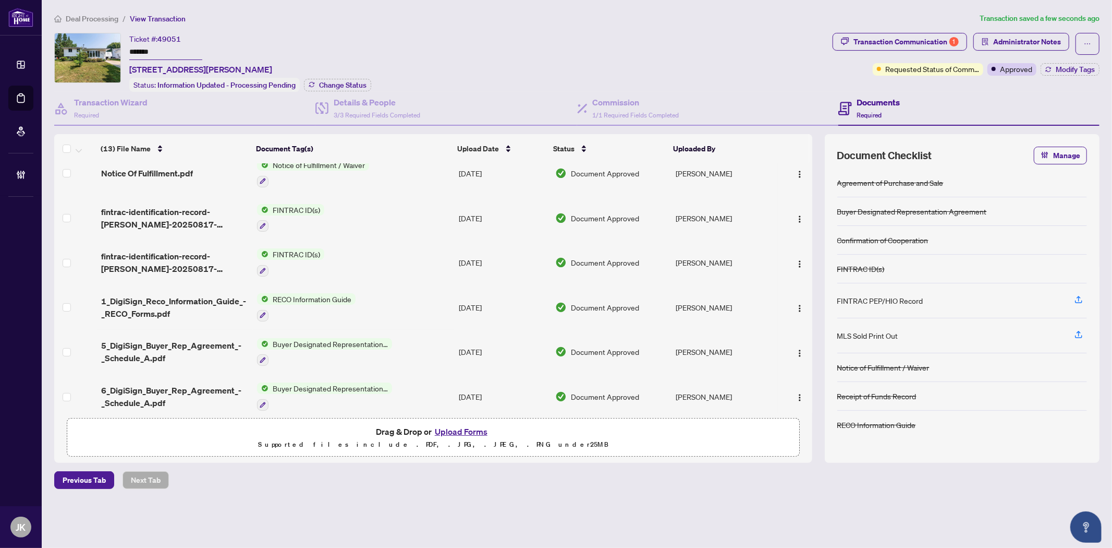
click at [805, 335] on td at bounding box center [795, 352] width 34 height 45
drag, startPoint x: 815, startPoint y: 330, endPoint x: 814, endPoint y: 358, distance: 27.7
click at [814, 358] on div "(13) File Name Document Tag(s) Upload Date Status Uploaded By FINTRAC - 635 Rec…" at bounding box center [577, 298] width 1046 height 329
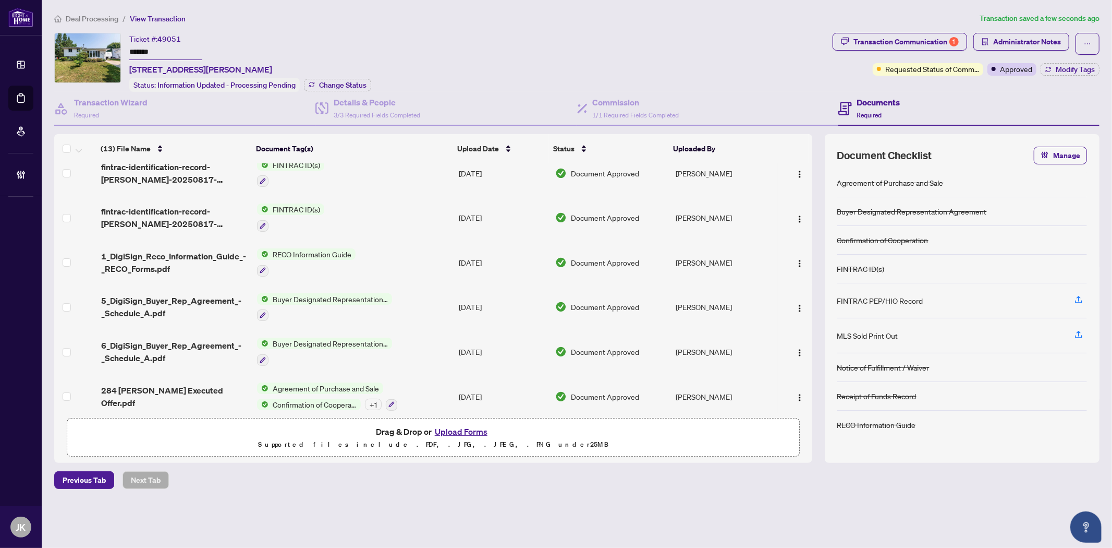
click at [323, 382] on span "Agreement of Purchase and Sale" at bounding box center [326, 387] width 115 height 11
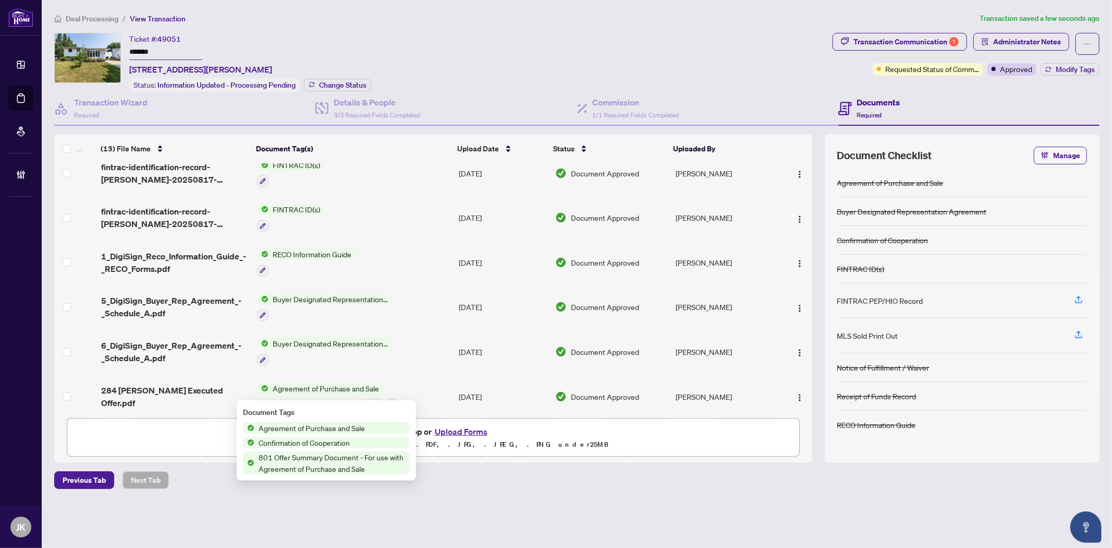
drag, startPoint x: 326, startPoint y: 423, endPoint x: 335, endPoint y: 433, distance: 13.3
click at [335, 433] on div "Agreement of Purchase and Sale Confirmation of Cooperation 801 Offer Summary Do…" at bounding box center [326, 448] width 167 height 52
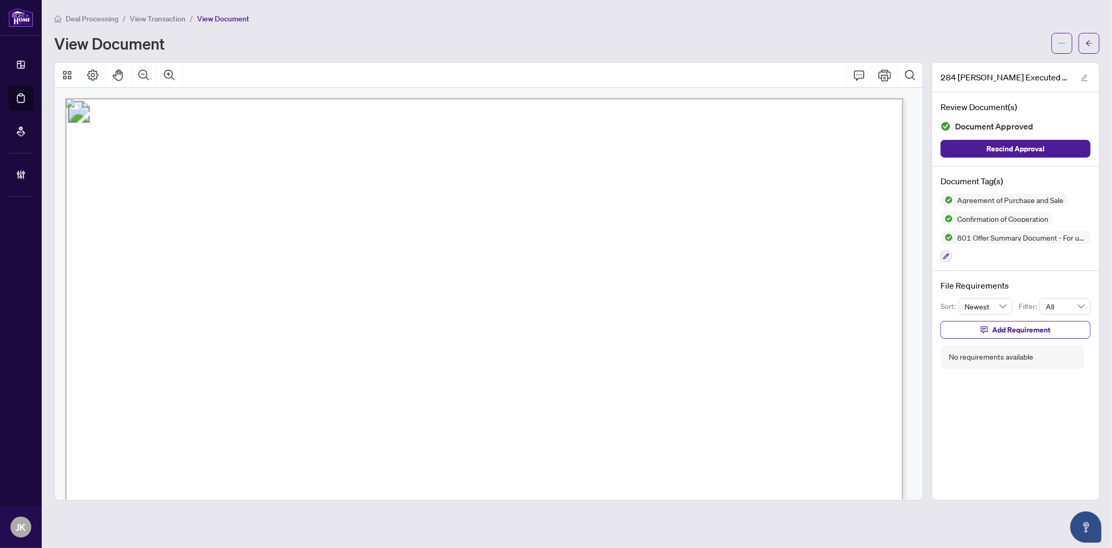
drag, startPoint x: 1088, startPoint y: 37, endPoint x: 562, endPoint y: 2, distance: 527.9
click at [1088, 37] on span "button" at bounding box center [1089, 43] width 7 height 17
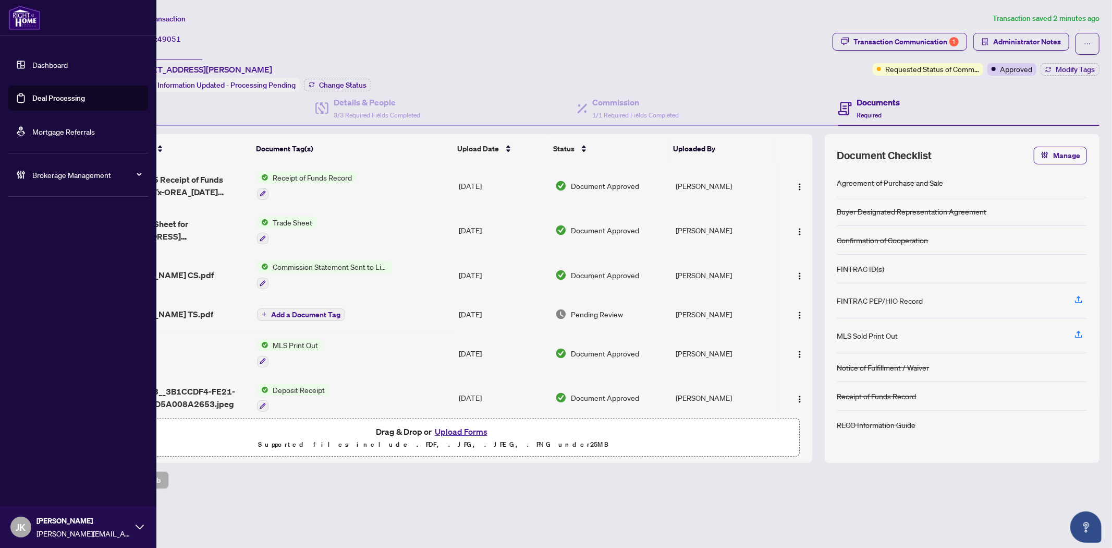
click at [55, 96] on link "Deal Processing" at bounding box center [58, 97] width 53 height 9
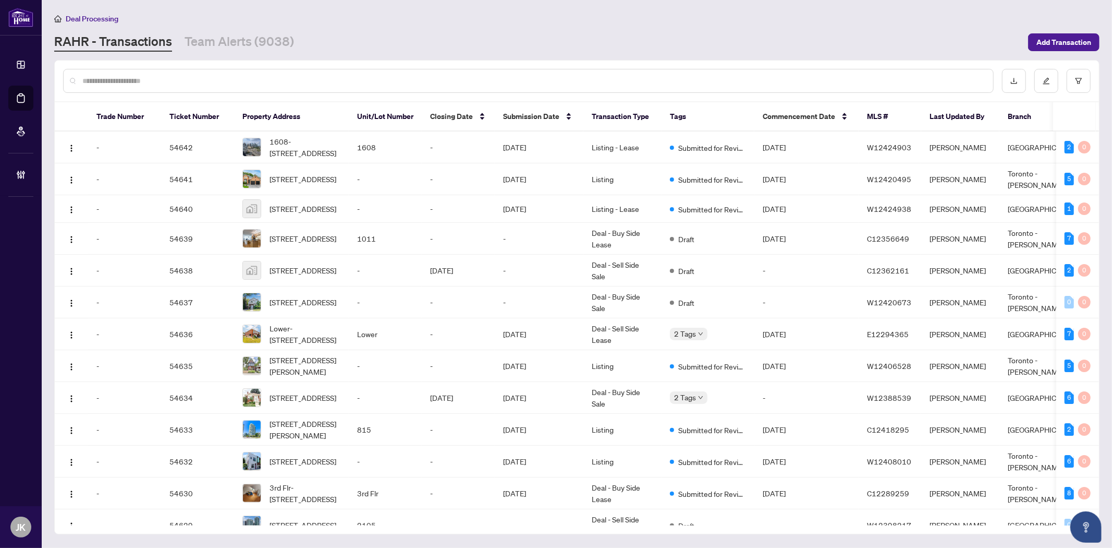
click at [330, 77] on input "text" at bounding box center [533, 80] width 903 height 11
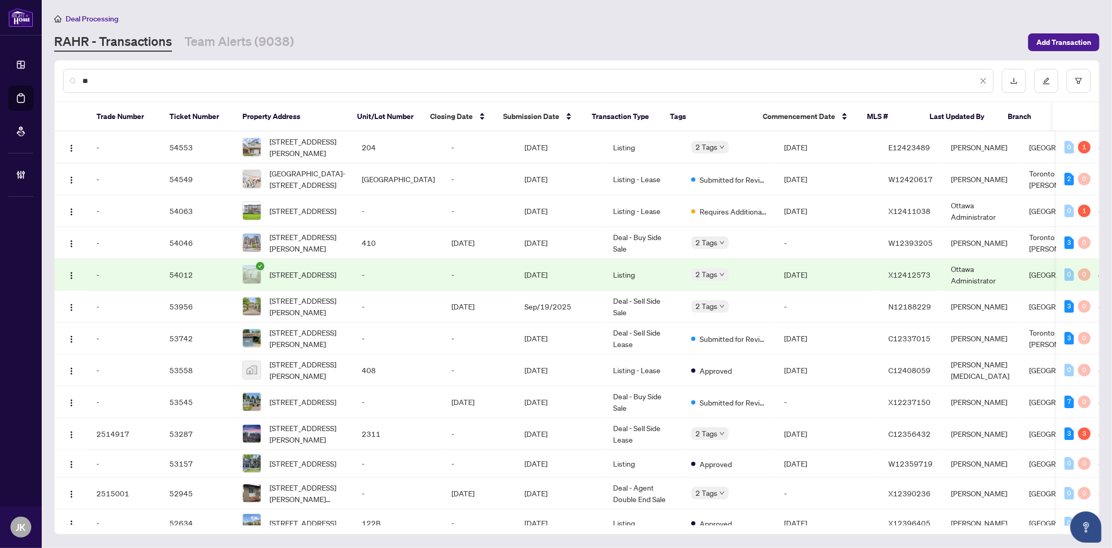
type input "*"
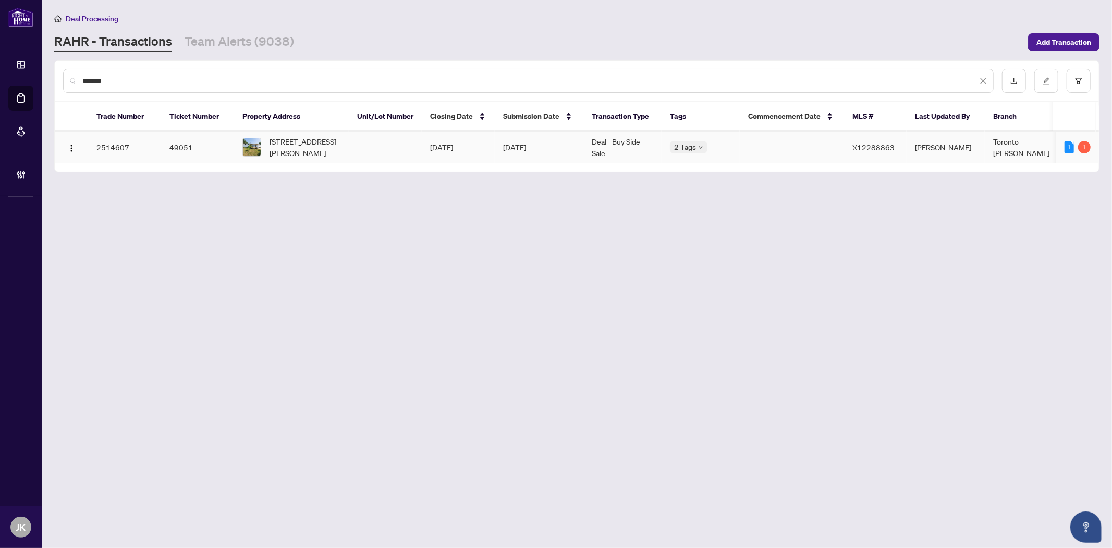
type input "*******"
click at [375, 155] on td "-" at bounding box center [385, 147] width 73 height 32
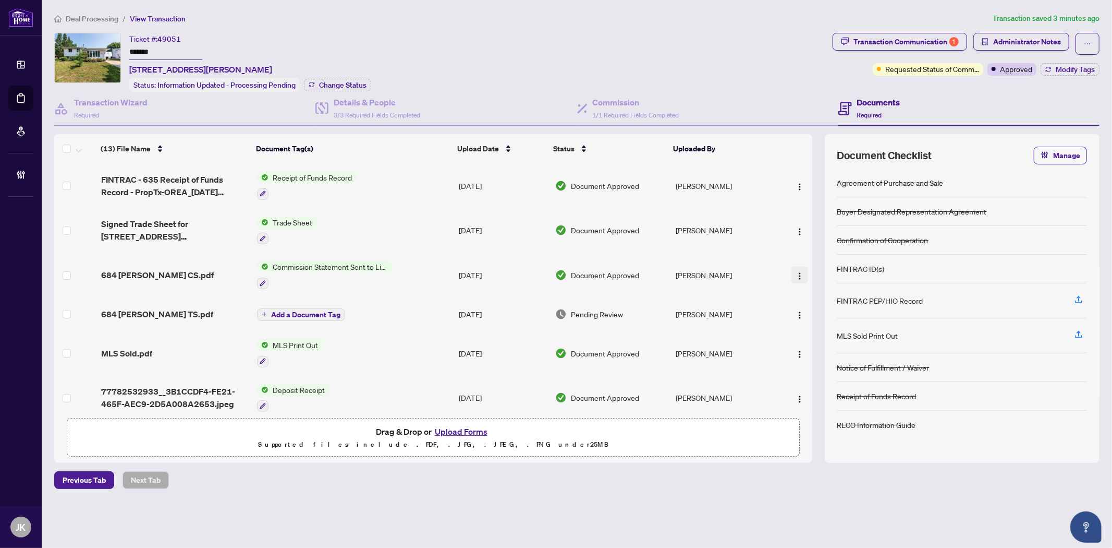
drag, startPoint x: 791, startPoint y: 272, endPoint x: 803, endPoint y: 270, distance: 12.2
click at [792, 272] on button "button" at bounding box center [800, 274] width 17 height 17
click at [826, 325] on span "Download" at bounding box center [847, 324] width 100 height 11
drag, startPoint x: 799, startPoint y: 310, endPoint x: 794, endPoint y: 311, distance: 5.9
click at [799, 311] on img "button" at bounding box center [800, 315] width 8 height 8
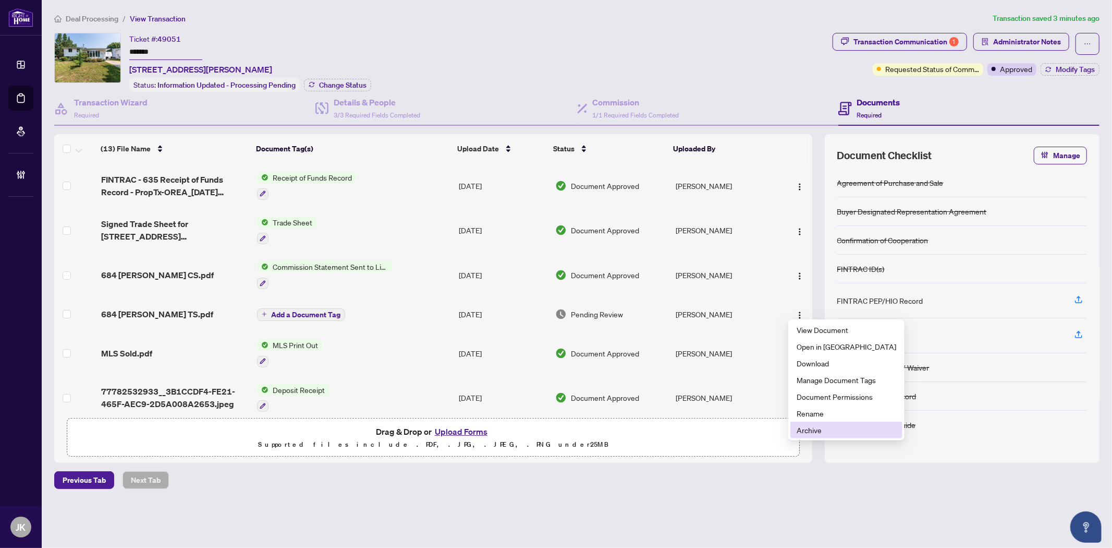
click at [816, 430] on span "Archive" at bounding box center [847, 429] width 100 height 11
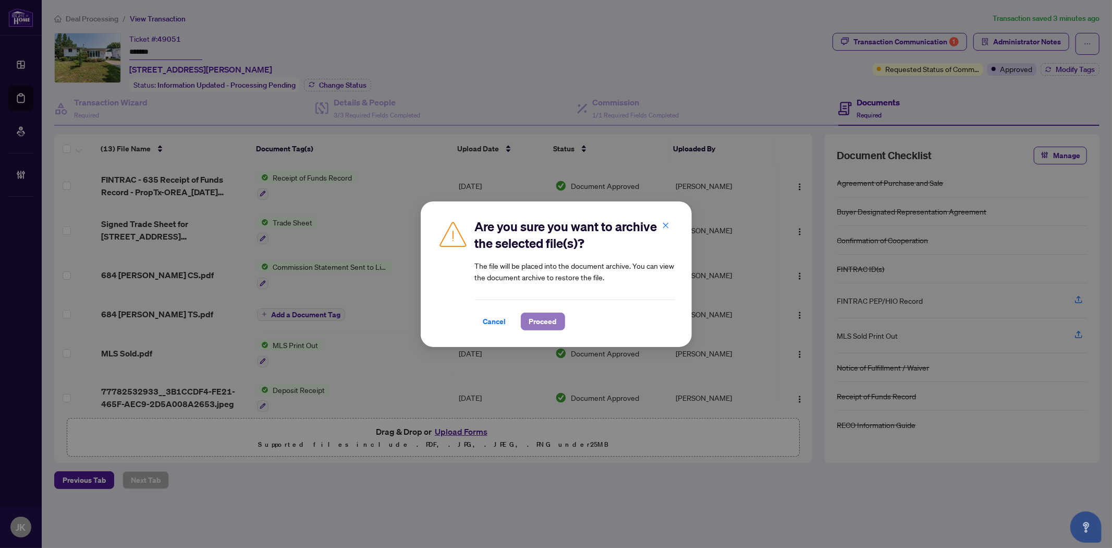
click at [541, 319] on span "Proceed" at bounding box center [543, 321] width 28 height 17
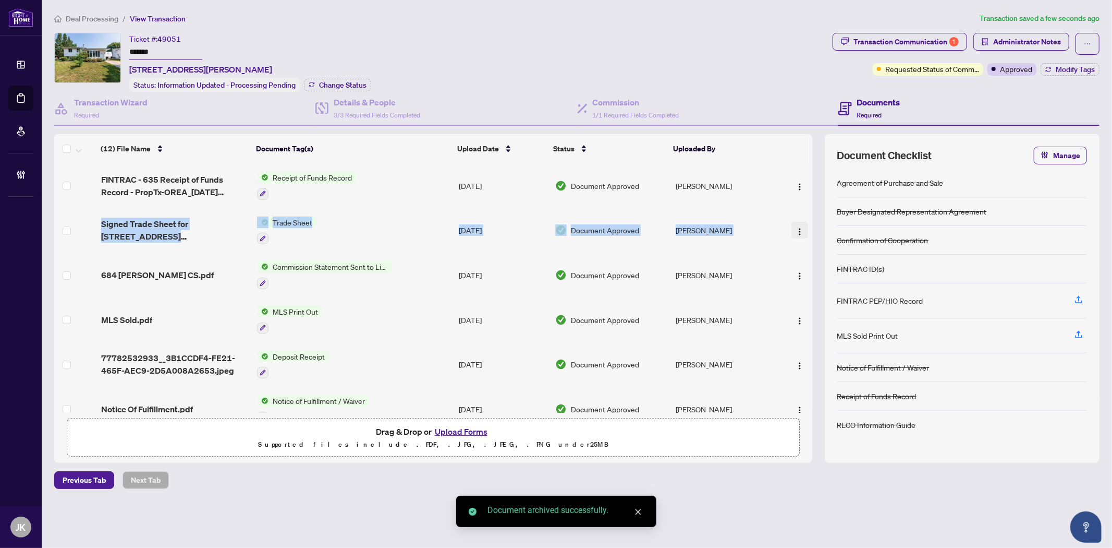
drag, startPoint x: 809, startPoint y: 193, endPoint x: 802, endPoint y: 228, distance: 35.2
click at [803, 228] on tbody "FINTRAC - 635 Receipt of Funds Record - PropTx-OREA_[DATE] 23_58_11.pdf Receipt…" at bounding box center [433, 431] width 758 height 536
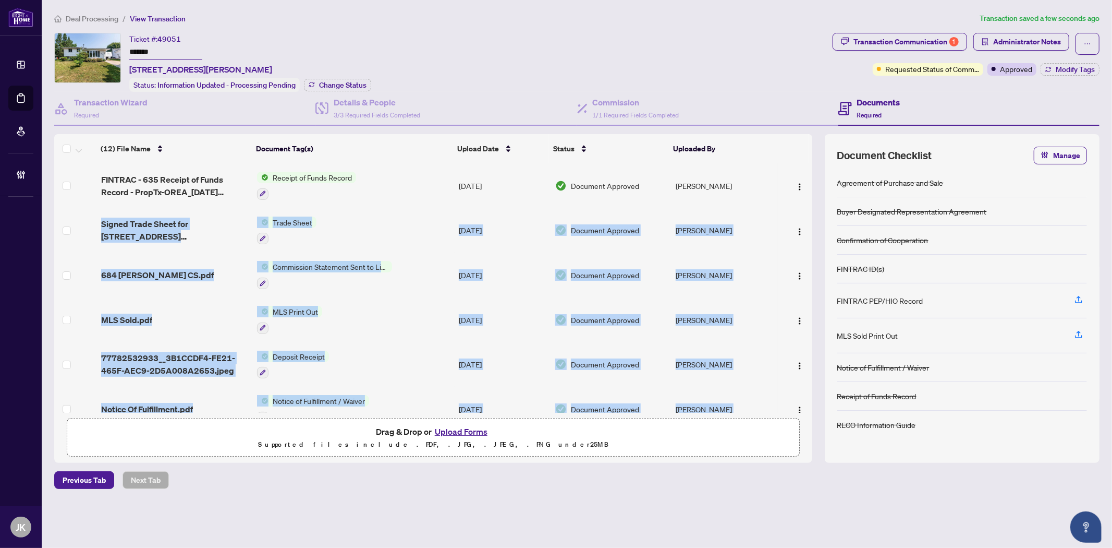
drag, startPoint x: 804, startPoint y: 255, endPoint x: 600, endPoint y: 386, distance: 242.9
click at [671, 369] on tbody "FINTRAC - 635 Receipt of Funds Record - PropTx-OREA_[DATE] 23_58_11.pdf Receipt…" at bounding box center [433, 431] width 758 height 536
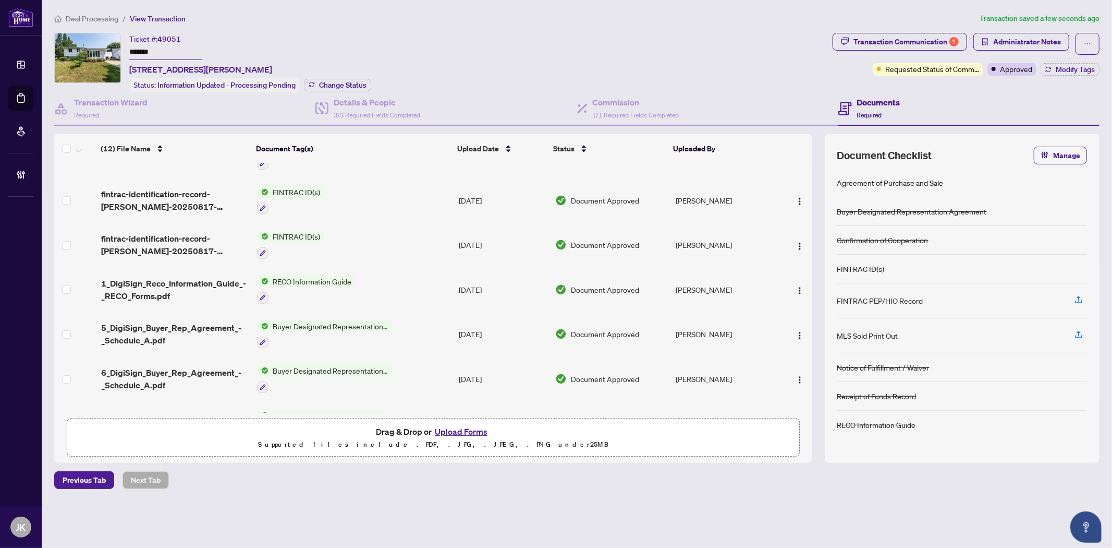
scroll to position [281, 0]
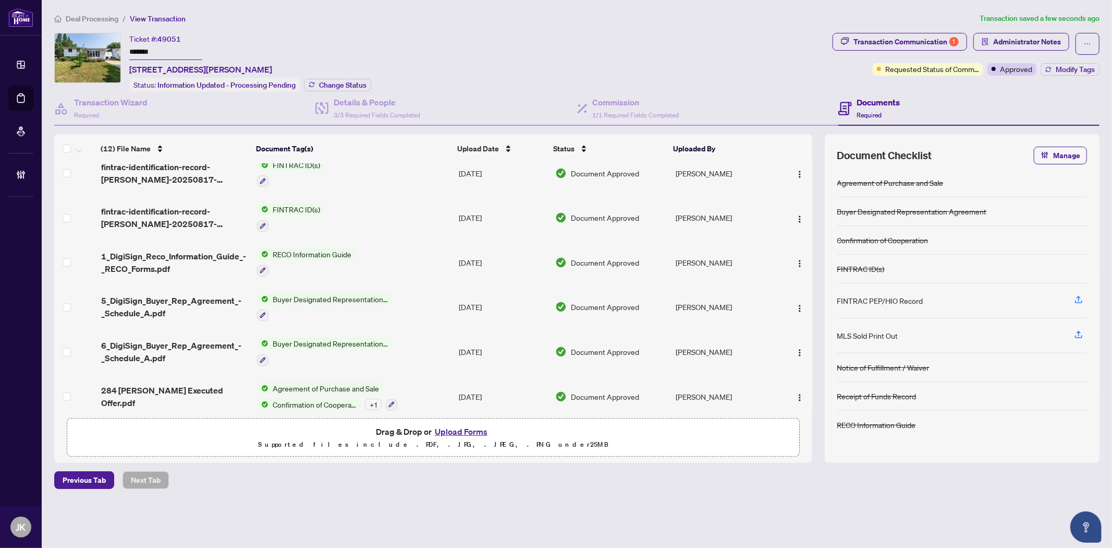
click at [303, 383] on div "Agreement of Purchase and Sale Confirmation of Cooperation + 1" at bounding box center [327, 396] width 140 height 28
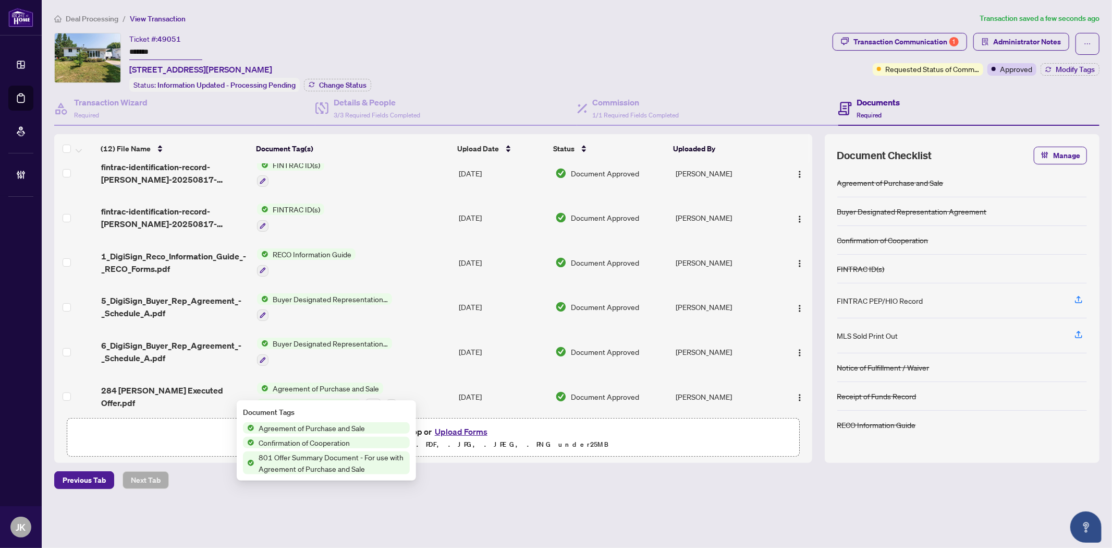
click at [294, 426] on span "Agreement of Purchase and Sale" at bounding box center [312, 427] width 115 height 11
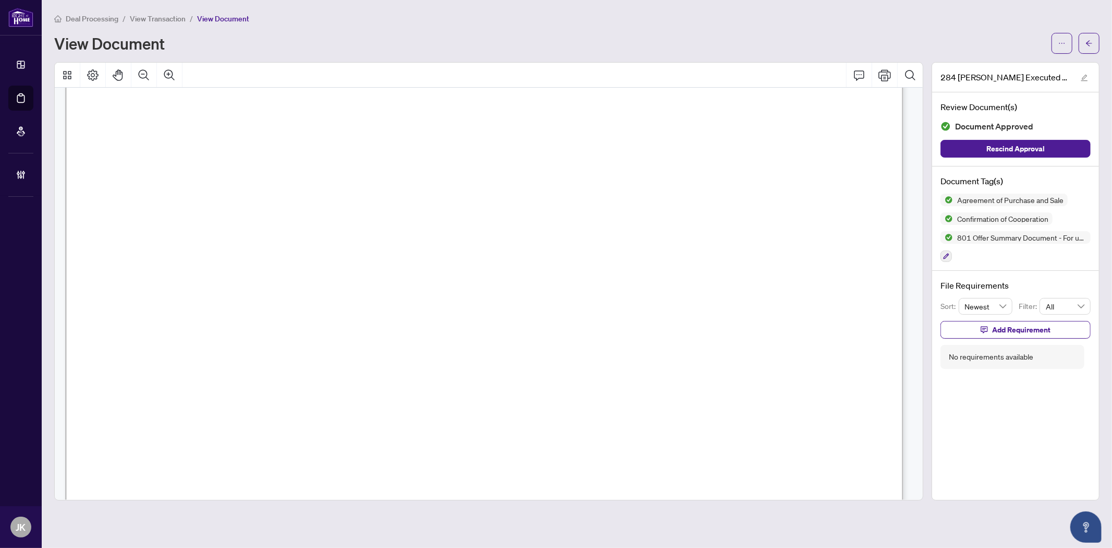
scroll to position [1251, 0]
click at [1093, 47] on span "button" at bounding box center [1089, 43] width 7 height 17
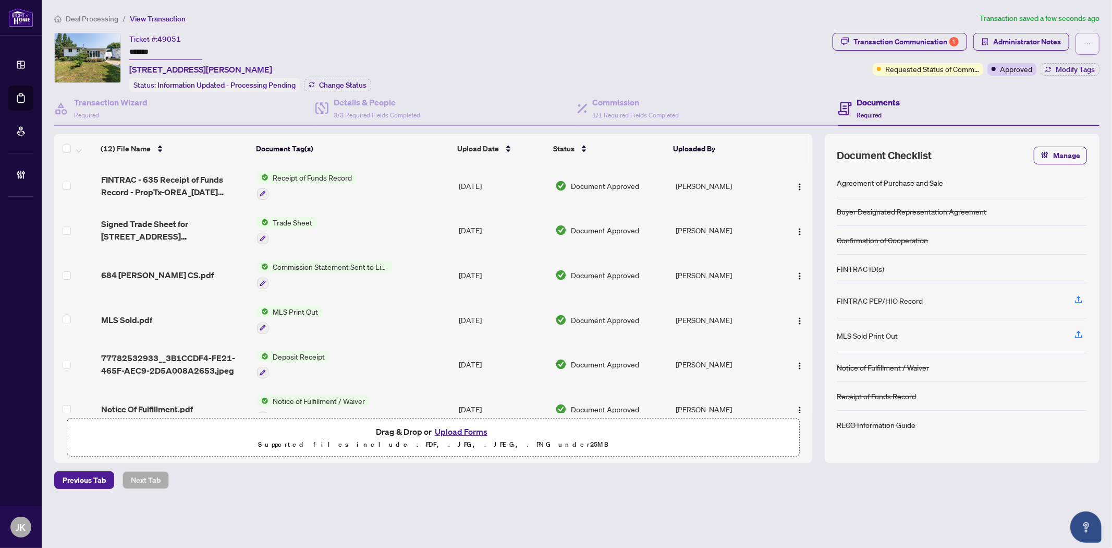
click at [1083, 38] on button "button" at bounding box center [1088, 44] width 24 height 22
click at [1025, 64] on span "Transaction Permissions" at bounding box center [1052, 66] width 80 height 11
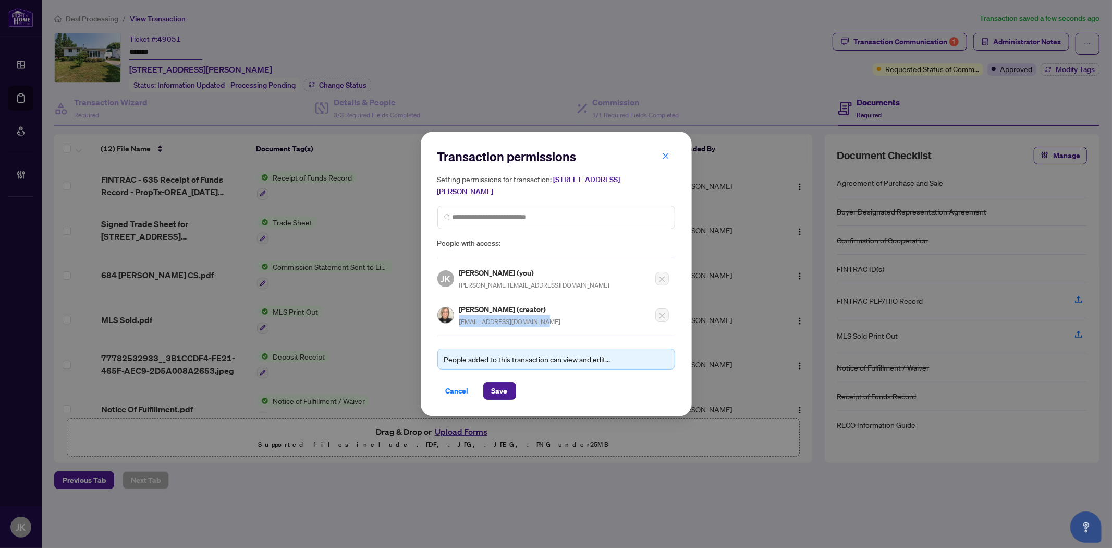
drag, startPoint x: 540, startPoint y: 321, endPoint x: 461, endPoint y: 319, distance: 79.8
click at [461, 319] on div "[PERSON_NAME] (creator) [PERSON_NAME][EMAIL_ADDRESS][DOMAIN_NAME]" at bounding box center [554, 312] width 232 height 30
copy span "[EMAIL_ADDRESS][DOMAIN_NAME]"
drag, startPoint x: 460, startPoint y: 390, endPoint x: 151, endPoint y: 414, distance: 309.7
click at [457, 389] on span "Cancel" at bounding box center [457, 390] width 23 height 17
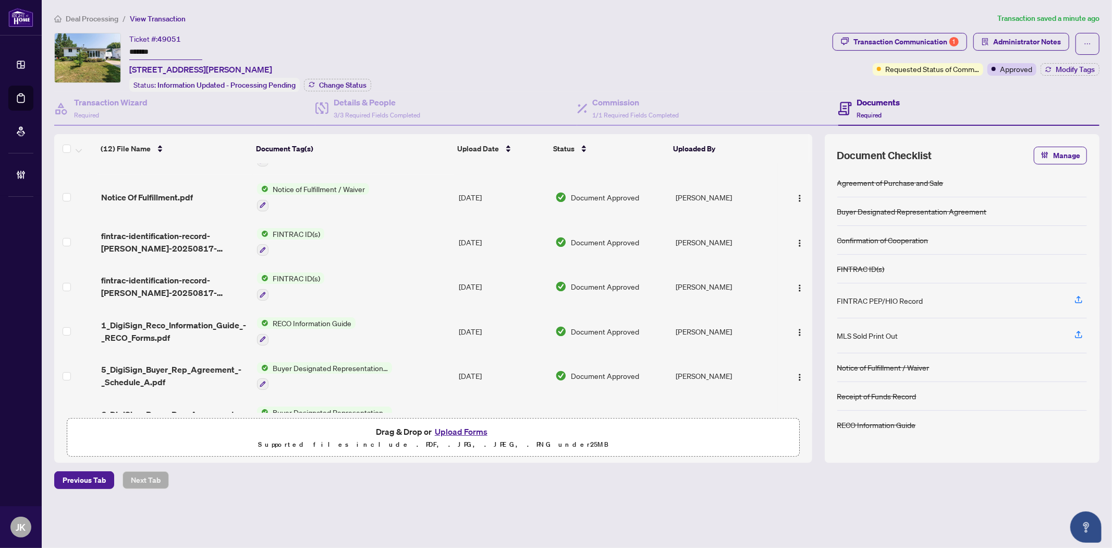
scroll to position [281, 0]
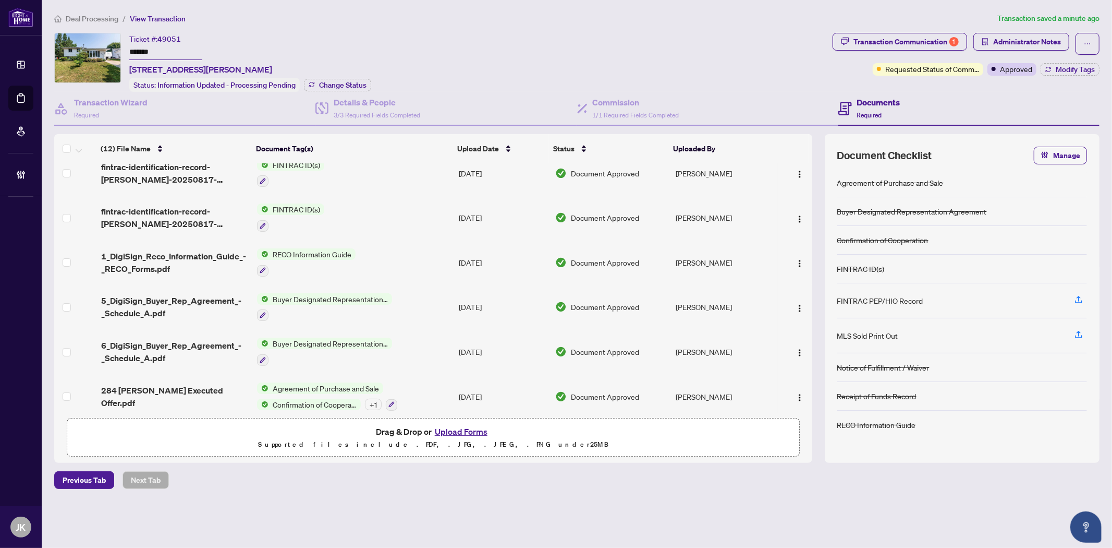
drag, startPoint x: 306, startPoint y: 383, endPoint x: 301, endPoint y: 379, distance: 6.7
click at [305, 383] on div "Agreement of Purchase and Sale Confirmation of Cooperation + 1" at bounding box center [327, 396] width 140 height 28
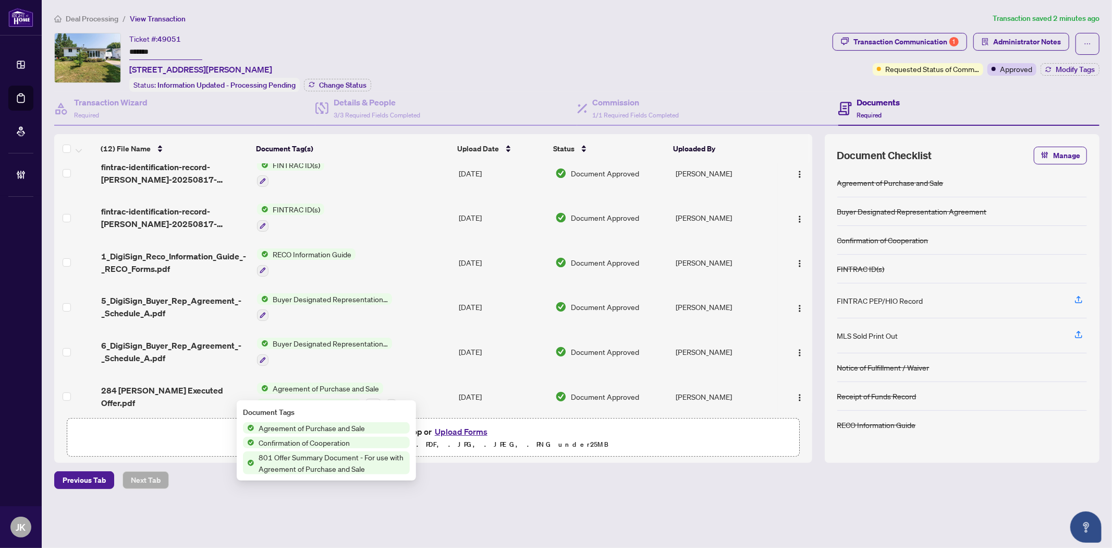
click at [304, 431] on span "Agreement of Purchase and Sale" at bounding box center [312, 427] width 115 height 11
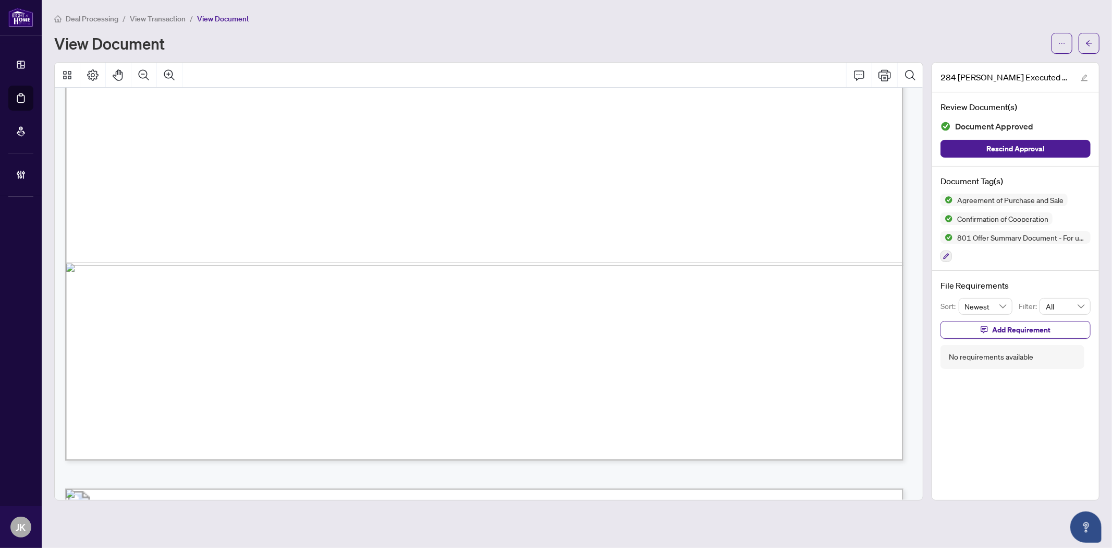
scroll to position [4097, 0]
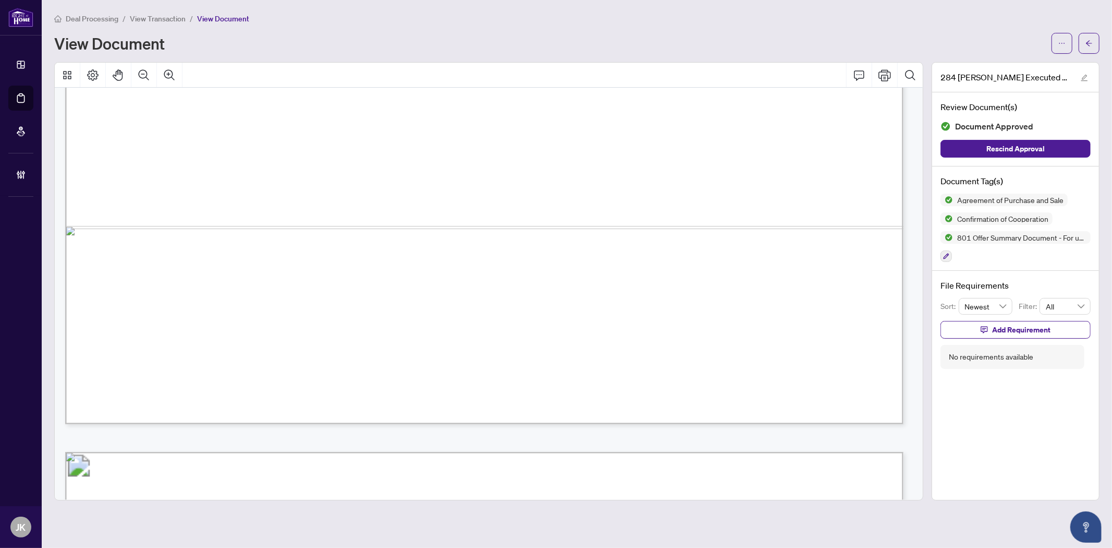
click at [465, 468] on span "DigiSign Verified - b2571927-5979-4436-beb9-f868fc7ac312" at bounding box center [283, 470] width 365 height 16
